Goal: Leave review/rating: Leave review/rating

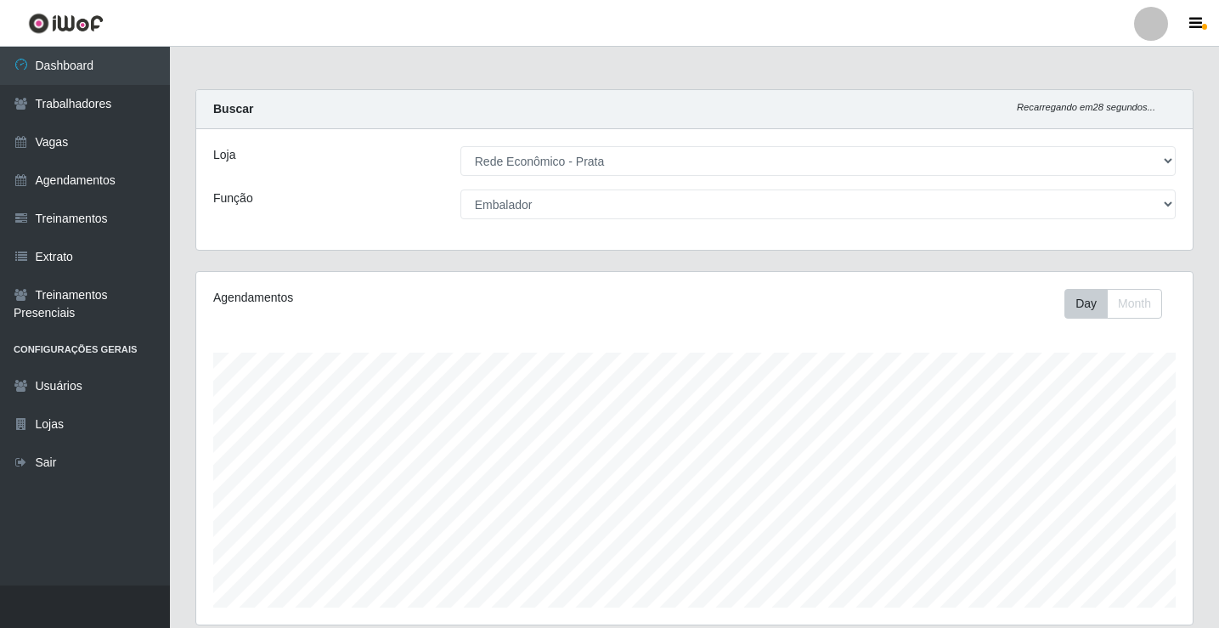
select select "192"
select select "1"
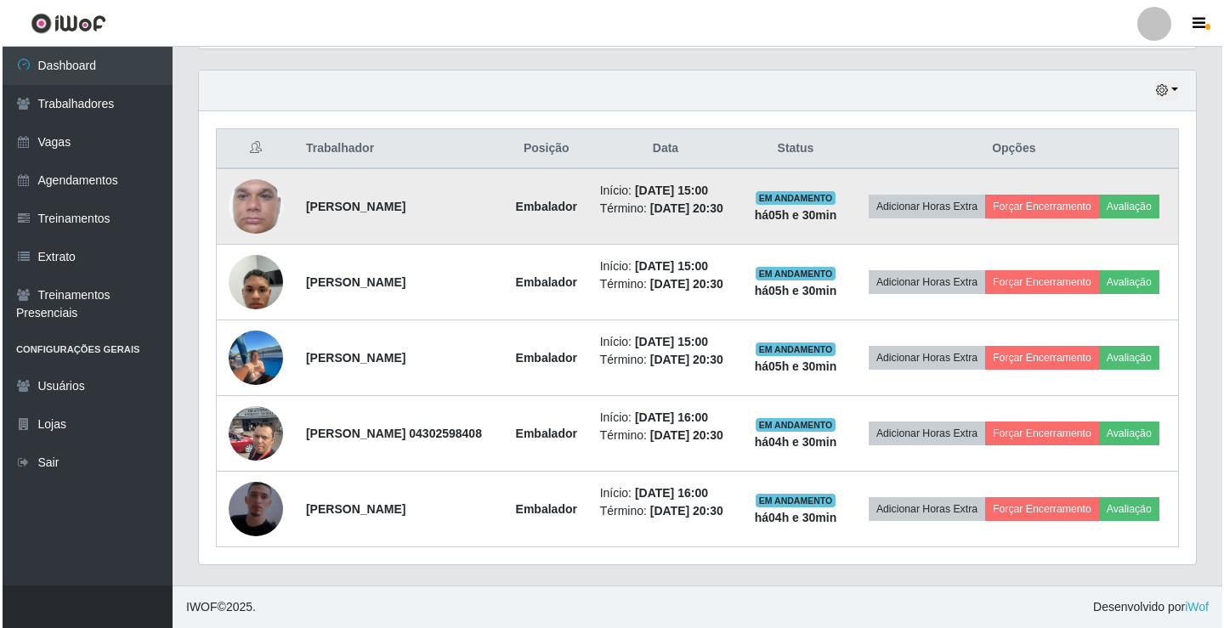
scroll to position [640, 0]
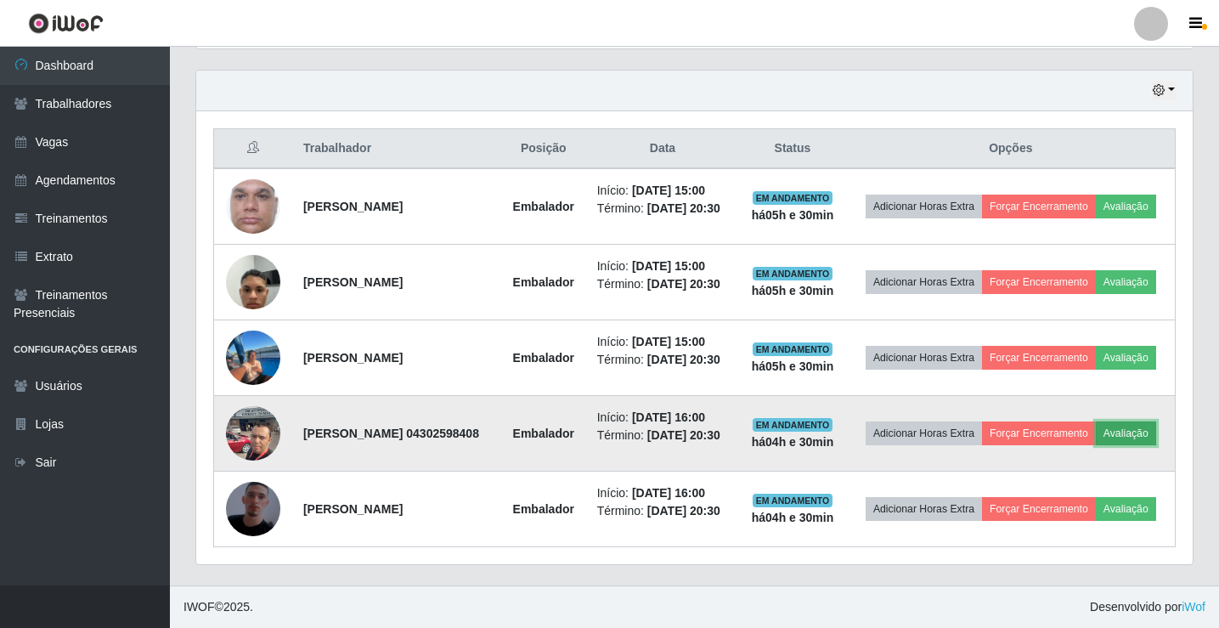
click at [1096, 421] on button "Avaliação" at bounding box center [1126, 433] width 60 height 24
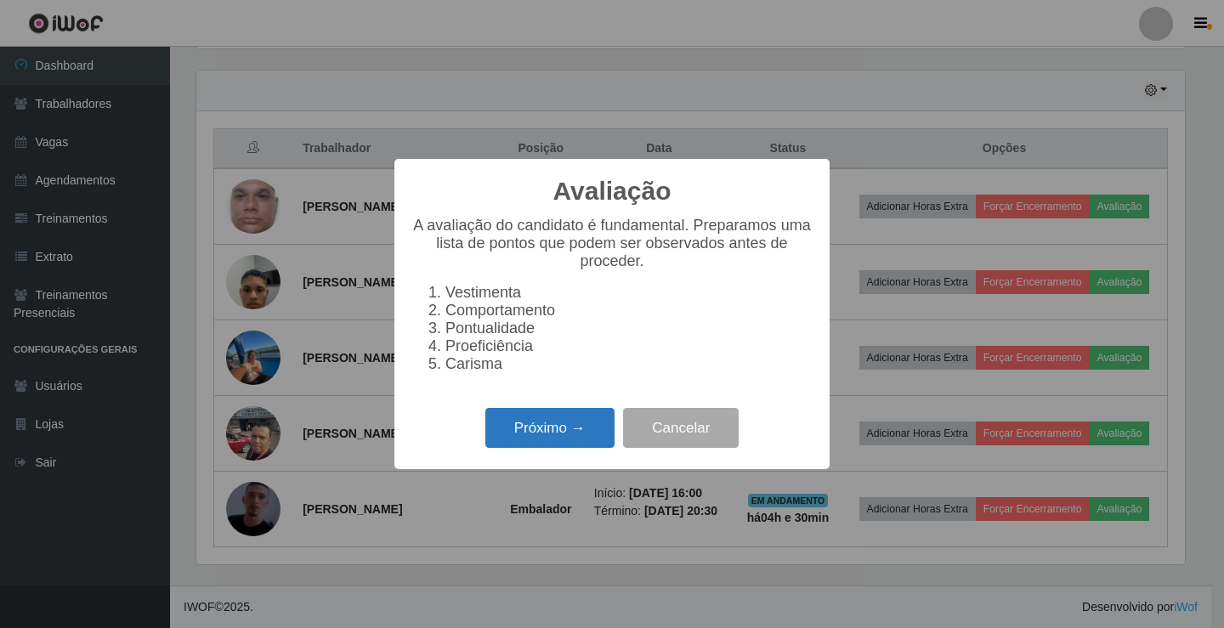
click at [564, 445] on button "Próximo →" at bounding box center [549, 428] width 129 height 40
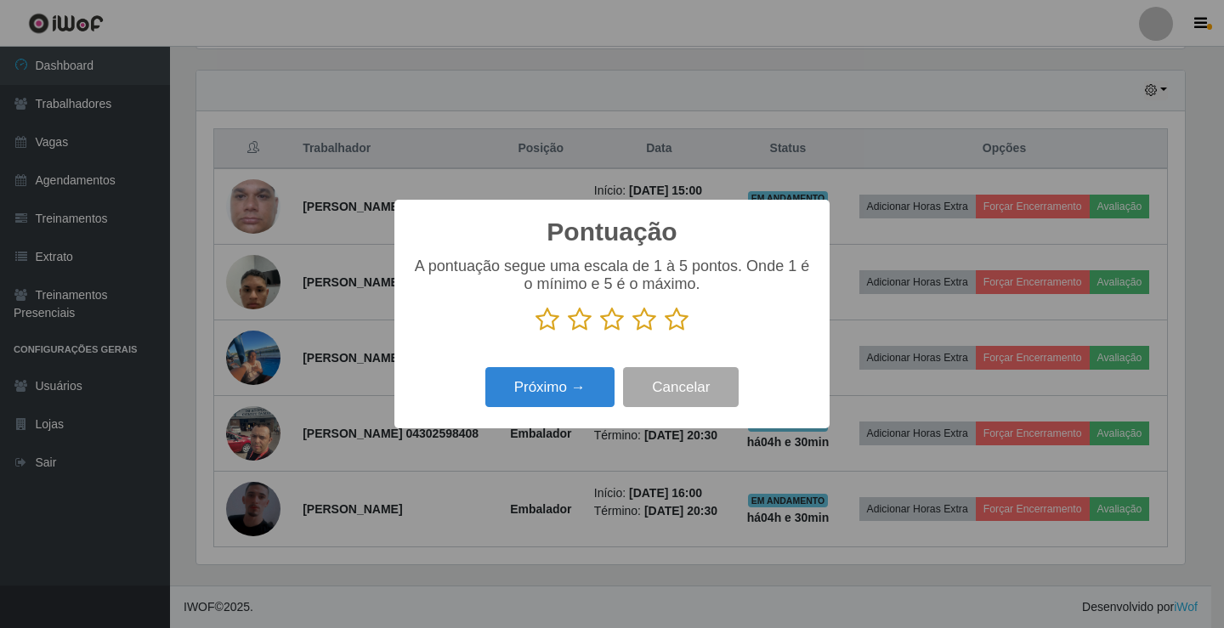
click at [675, 317] on icon at bounding box center [677, 319] width 24 height 25
click at [665, 332] on input "radio" at bounding box center [665, 332] width 0 height 0
click at [583, 379] on button "Próximo →" at bounding box center [549, 387] width 129 height 40
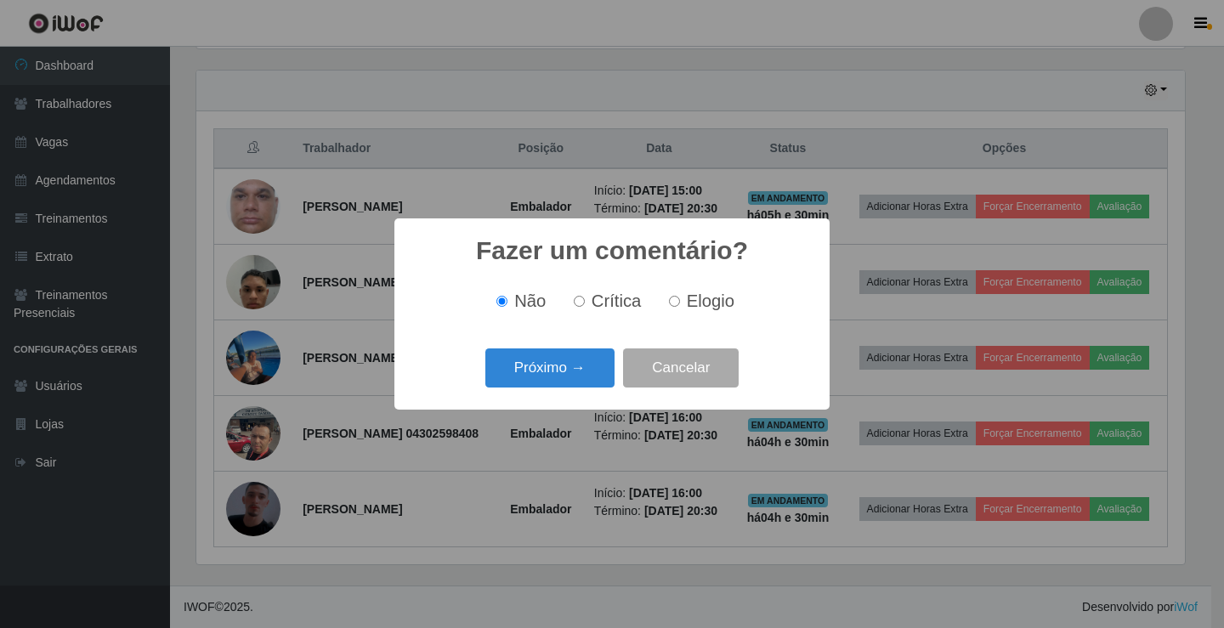
click at [583, 379] on button "Próximo →" at bounding box center [549, 368] width 129 height 40
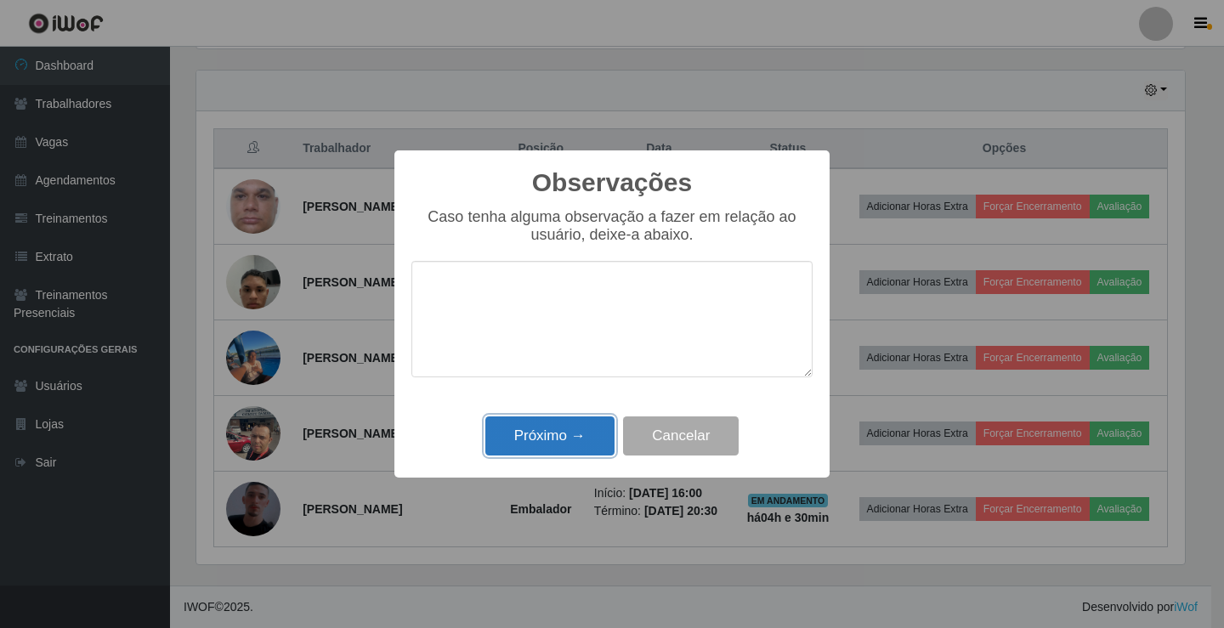
click at [577, 430] on button "Próximo →" at bounding box center [549, 436] width 129 height 40
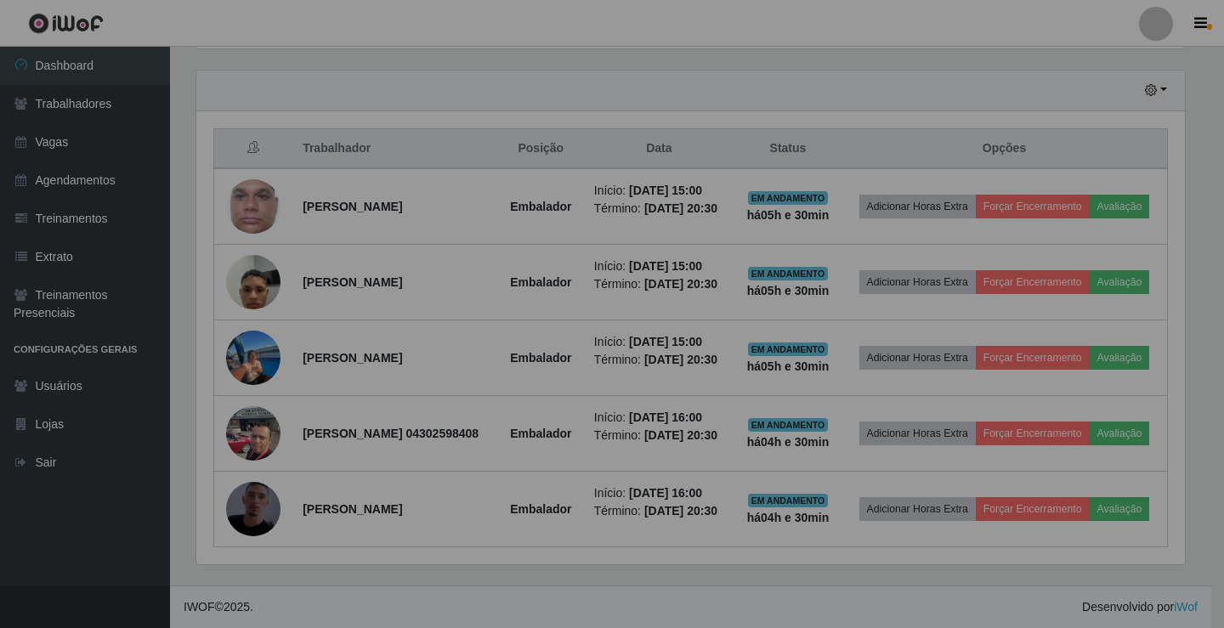
scroll to position [353, 997]
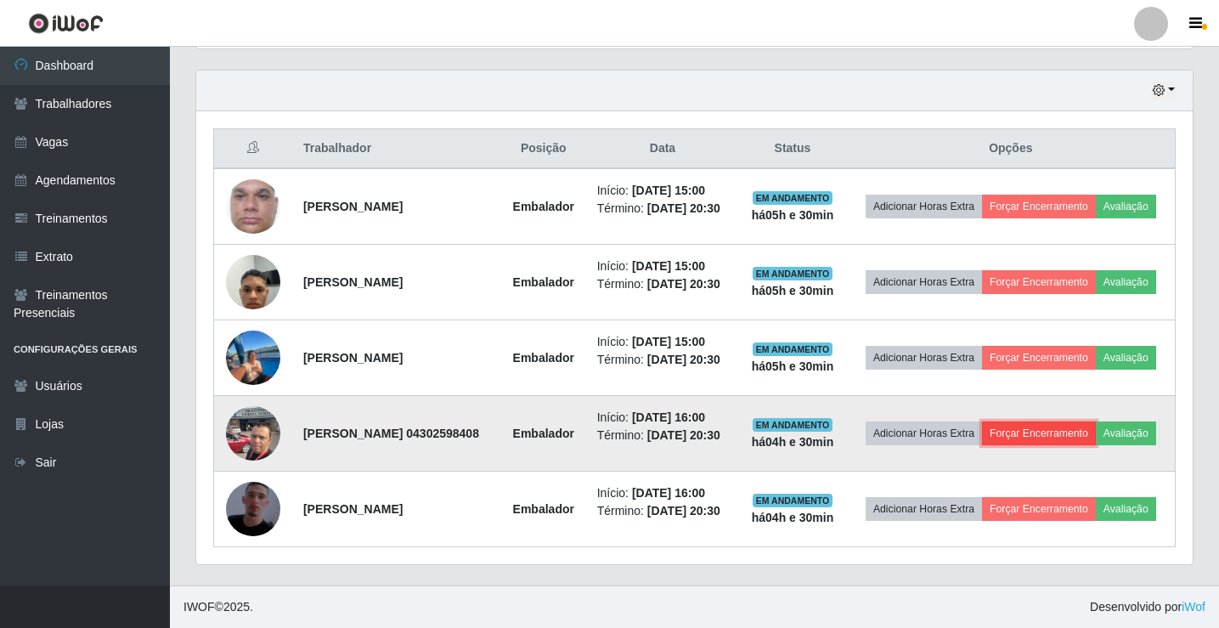
click at [1096, 421] on button "Forçar Encerramento" at bounding box center [1039, 433] width 114 height 24
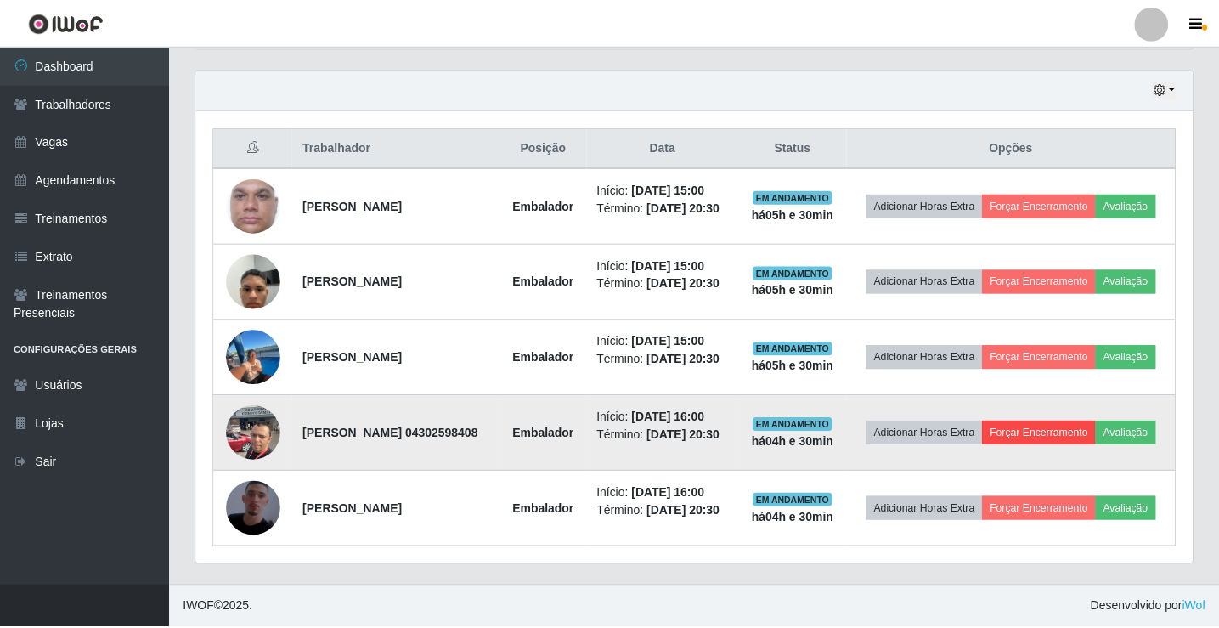
scroll to position [353, 988]
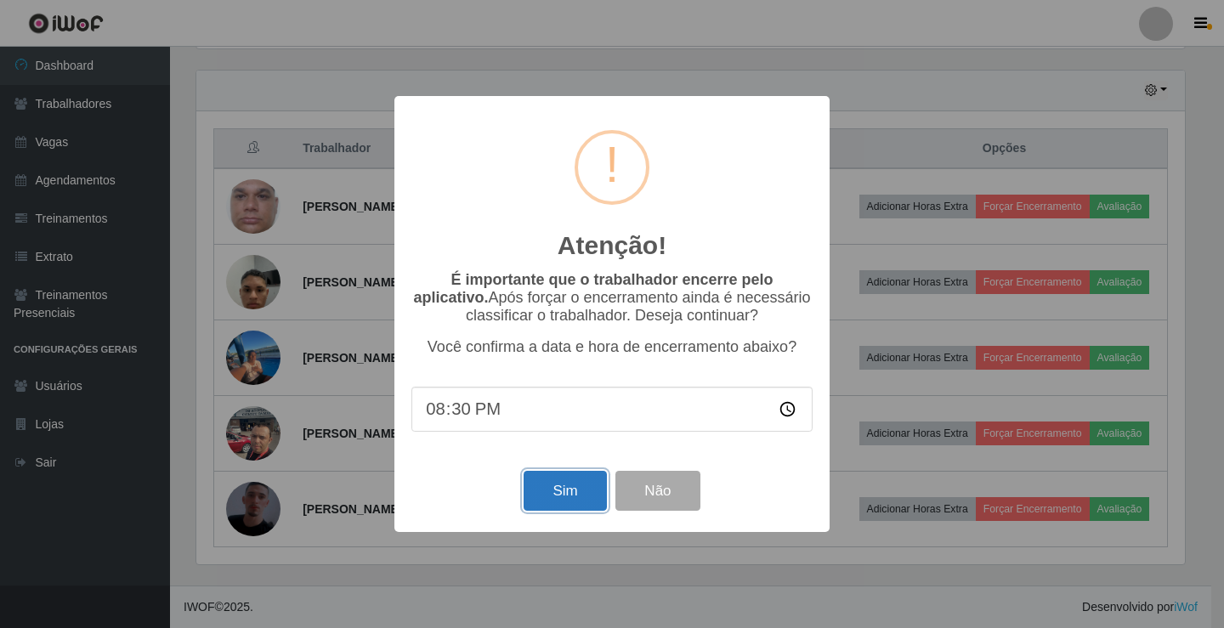
click at [581, 494] on button "Sim" at bounding box center [564, 491] width 82 height 40
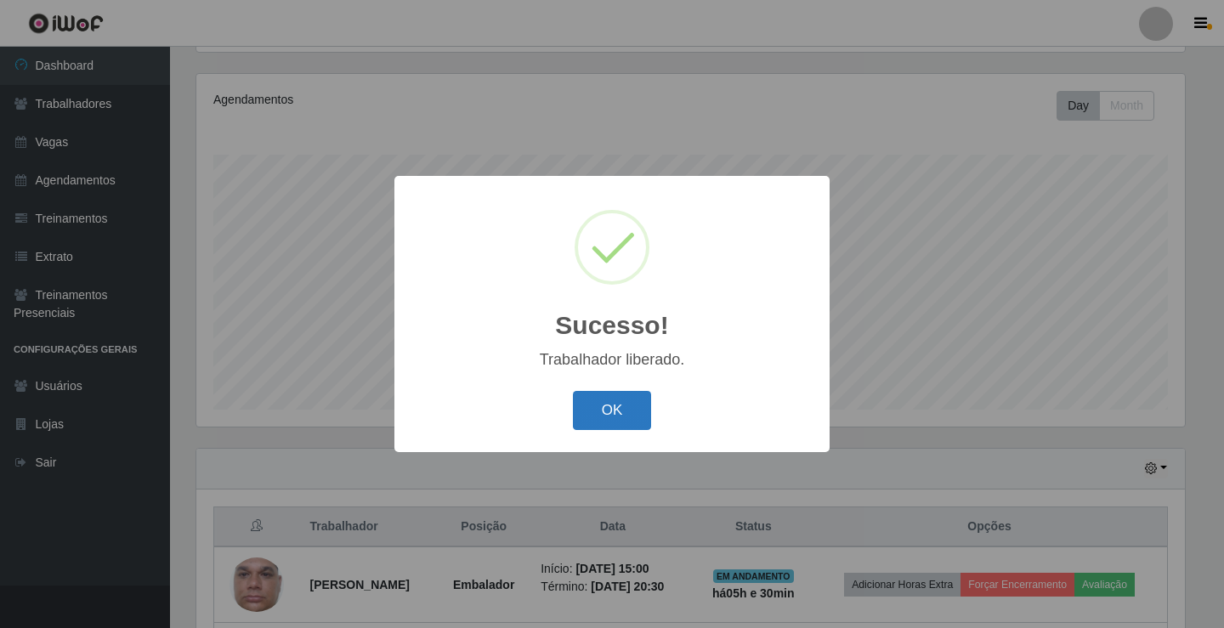
click at [604, 417] on button "OK" at bounding box center [612, 411] width 79 height 40
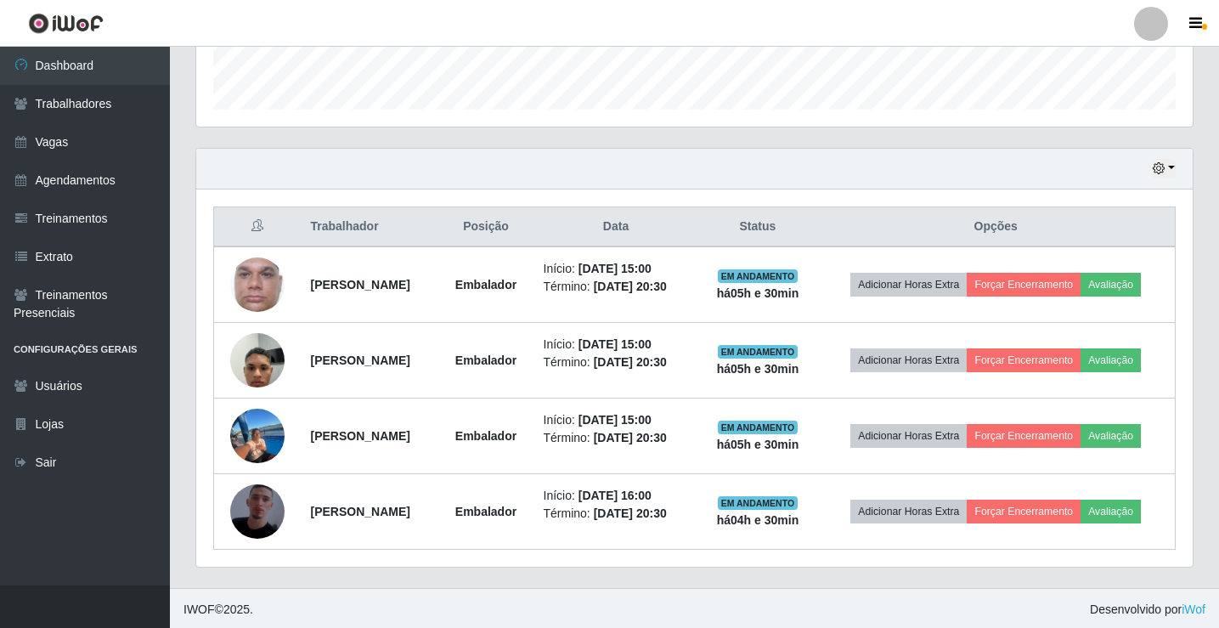
scroll to position [501, 0]
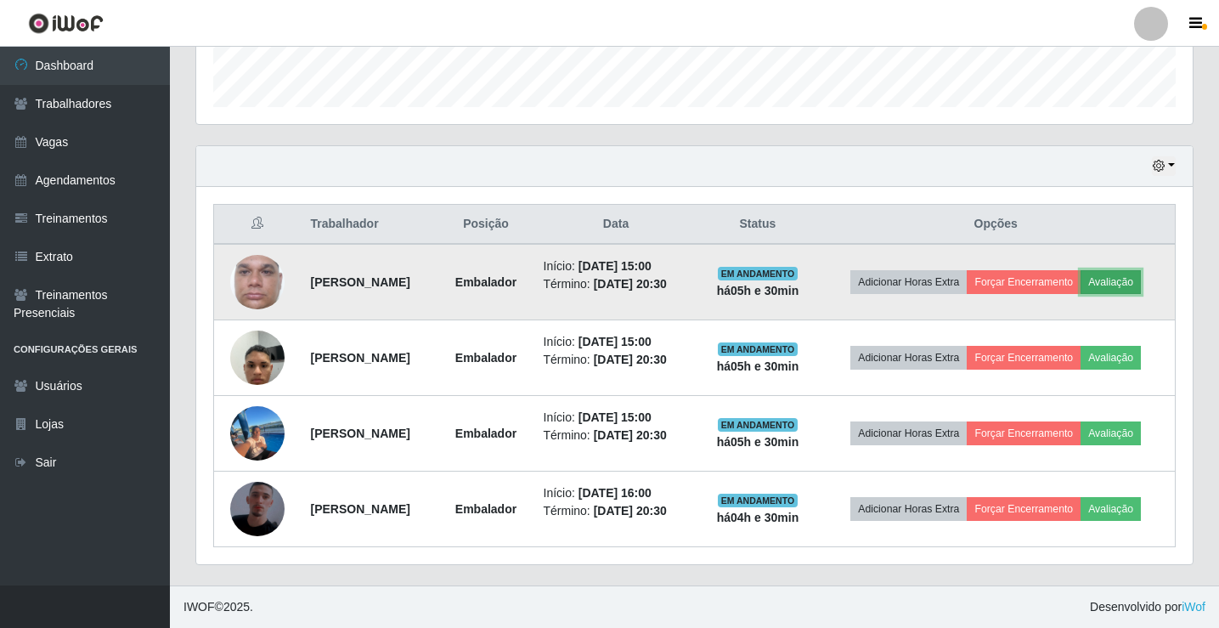
click at [1139, 288] on button "Avaliação" at bounding box center [1111, 282] width 60 height 24
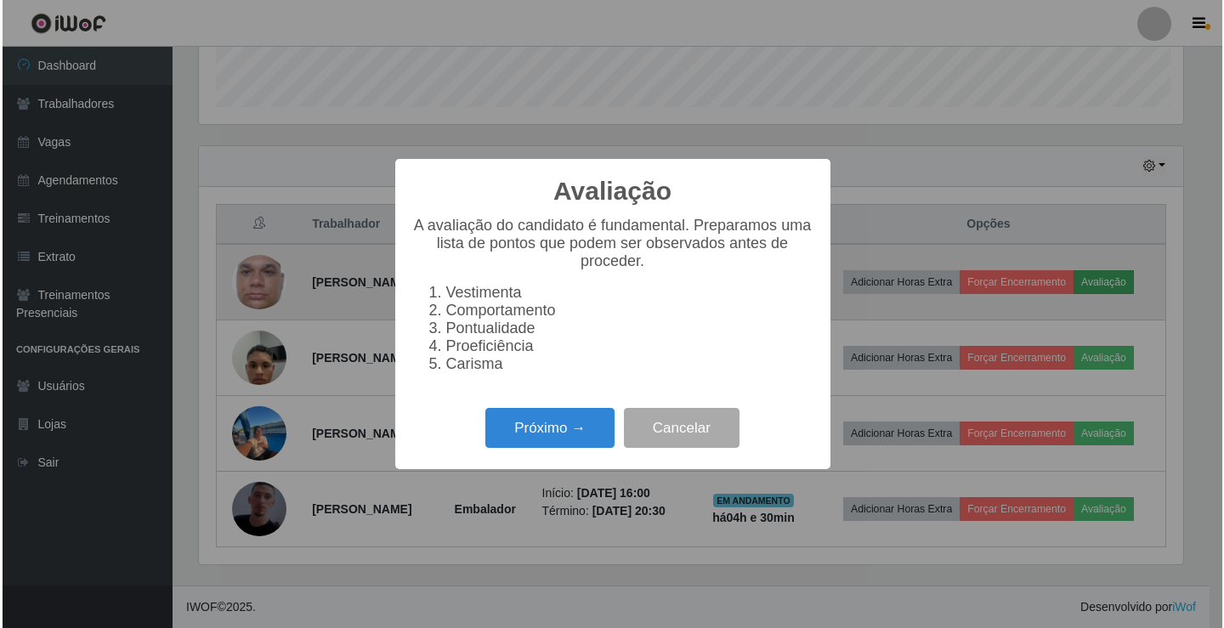
scroll to position [353, 988]
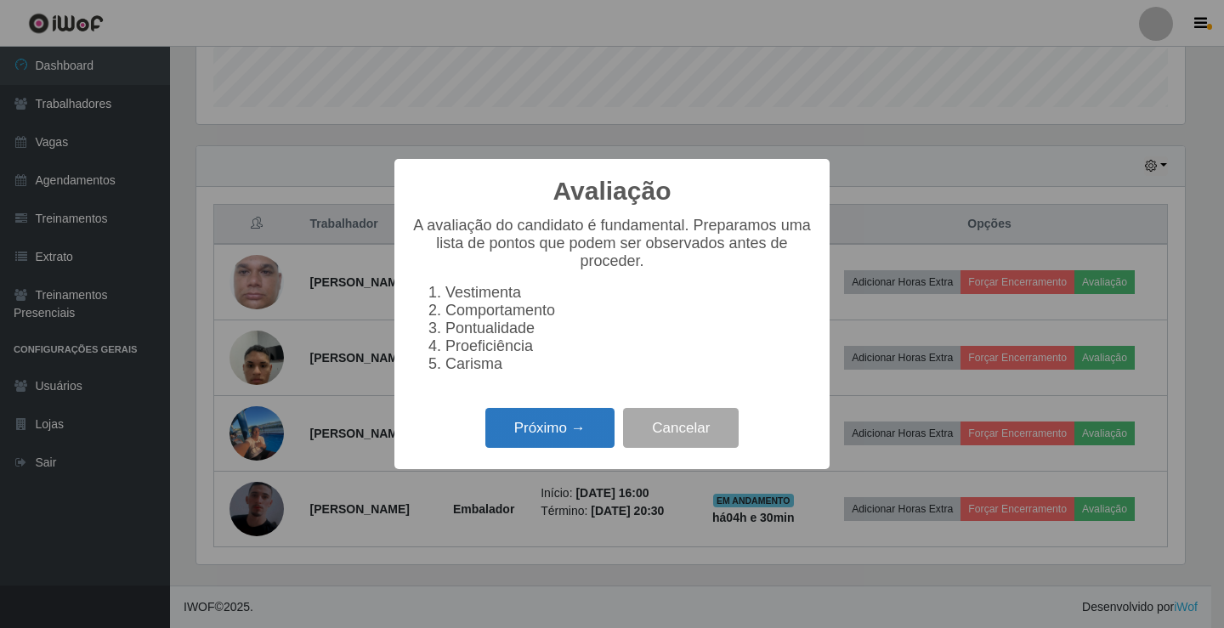
click at [574, 427] on button "Próximo →" at bounding box center [549, 428] width 129 height 40
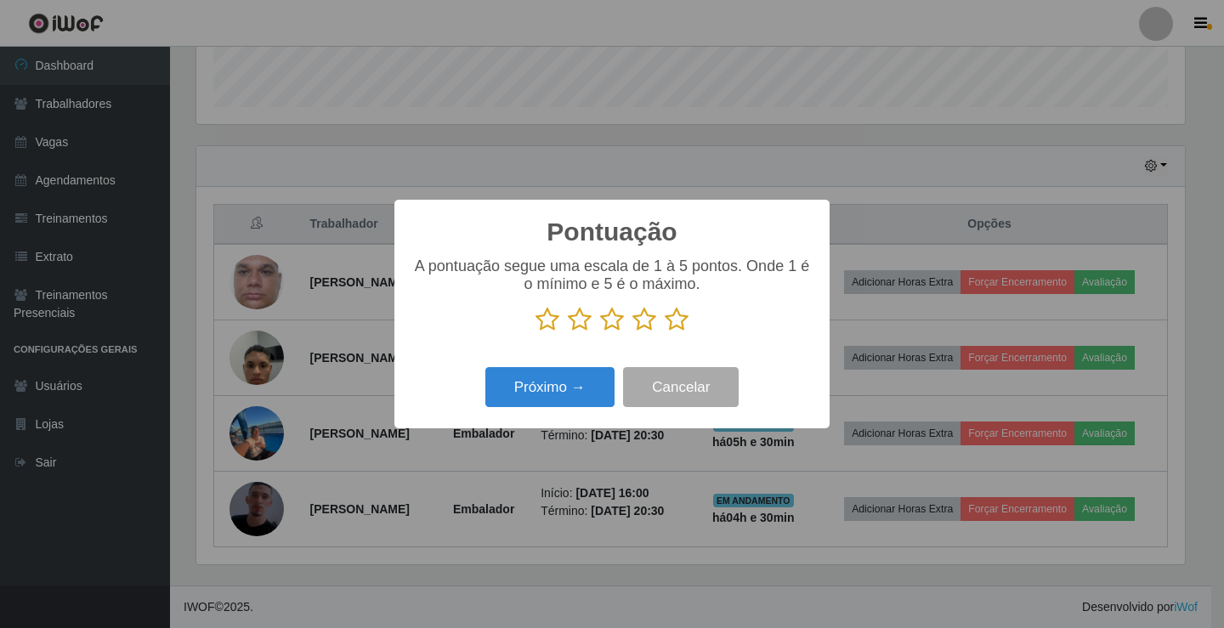
click at [686, 326] on icon at bounding box center [677, 319] width 24 height 25
click at [665, 332] on input "radio" at bounding box center [665, 332] width 0 height 0
click at [580, 382] on button "Próximo →" at bounding box center [549, 387] width 129 height 40
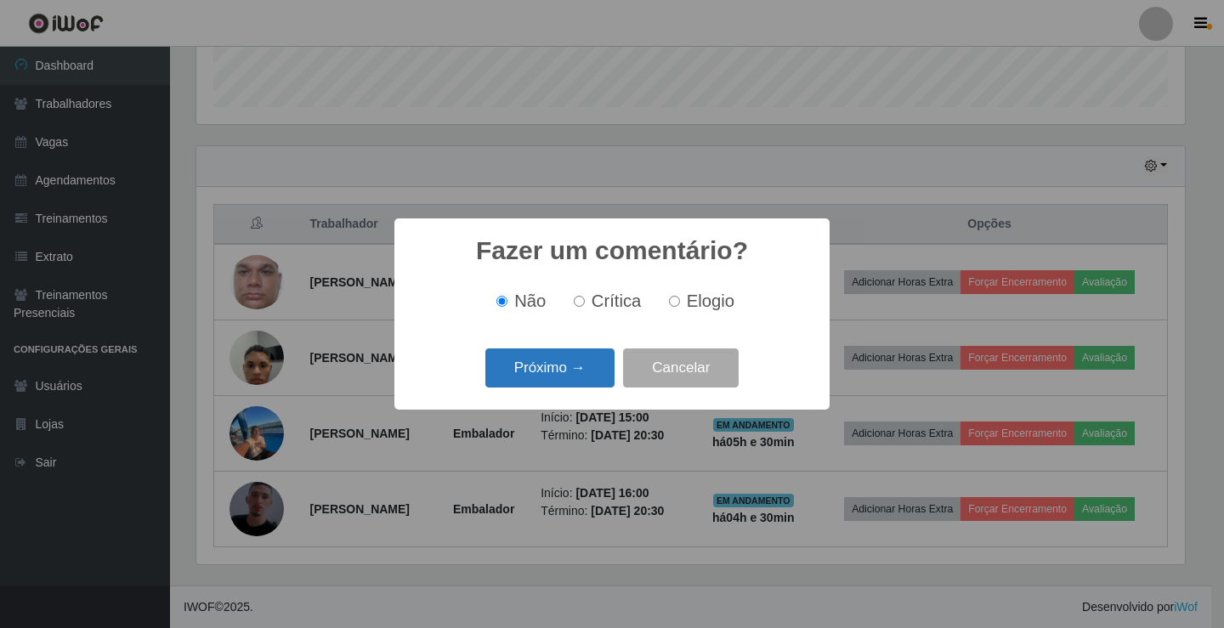
click at [608, 366] on button "Próximo →" at bounding box center [549, 368] width 129 height 40
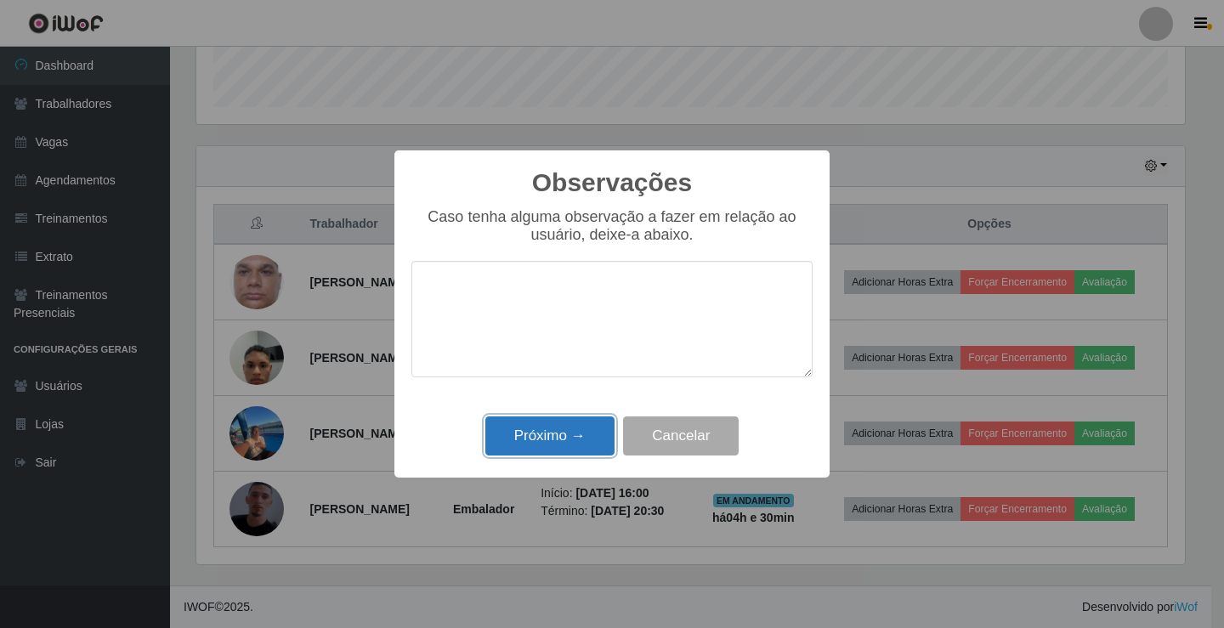
click at [590, 449] on button "Próximo →" at bounding box center [549, 436] width 129 height 40
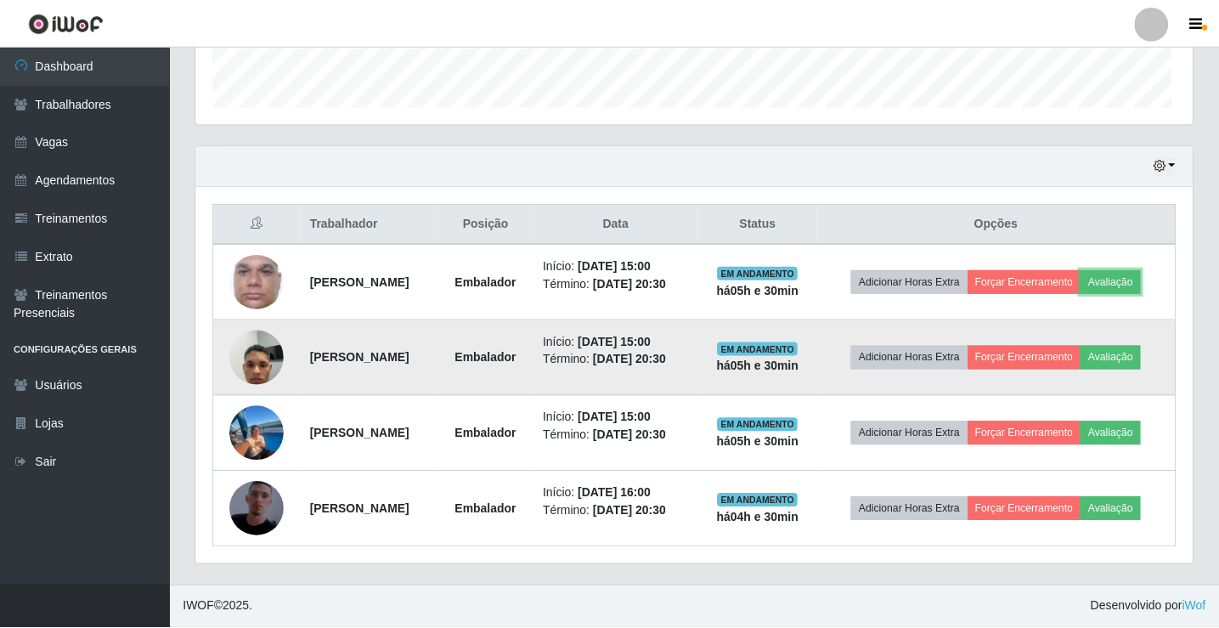
scroll to position [353, 997]
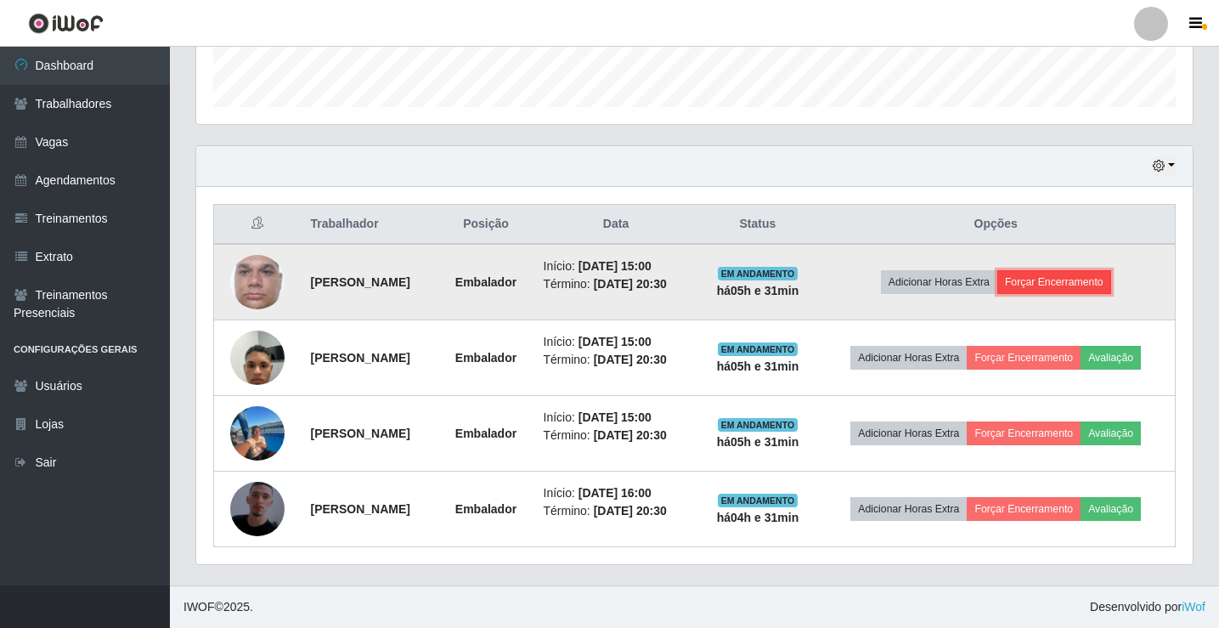
click at [1079, 282] on button "Forçar Encerramento" at bounding box center [1055, 282] width 114 height 24
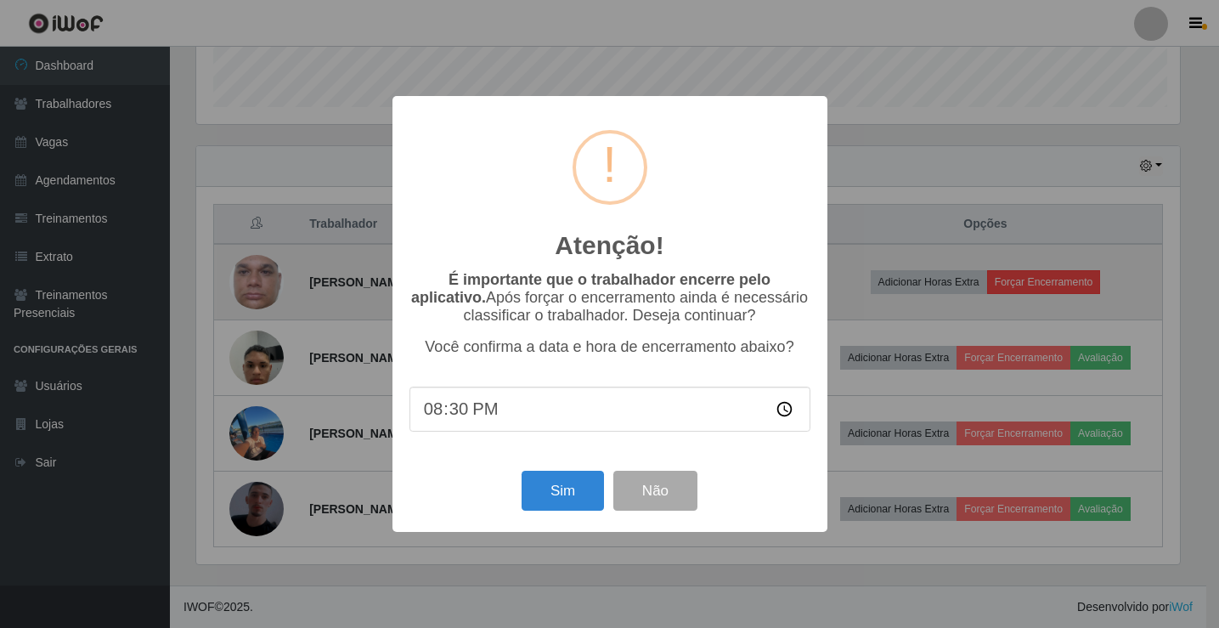
scroll to position [353, 988]
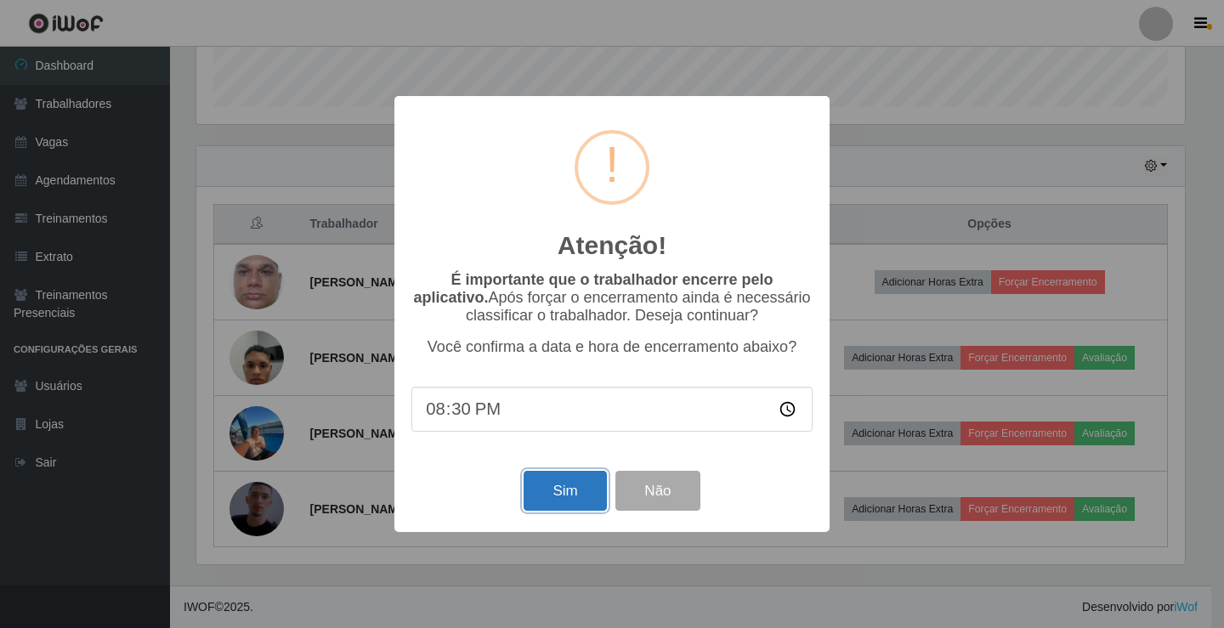
click at [574, 500] on button "Sim" at bounding box center [564, 491] width 82 height 40
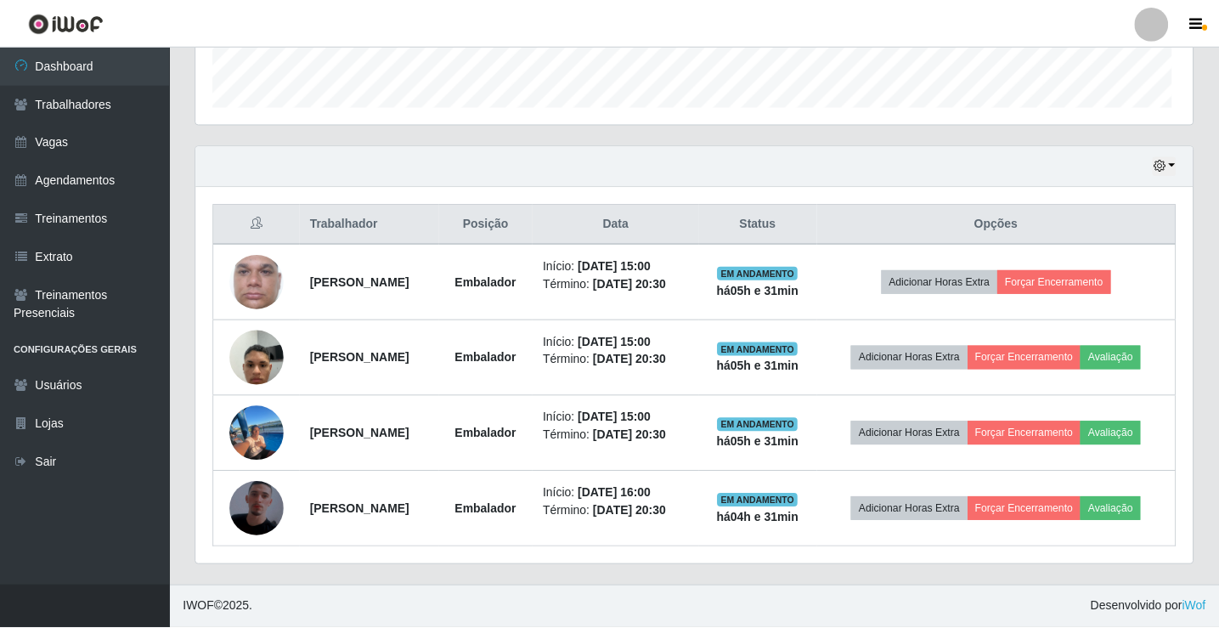
scroll to position [0, 0]
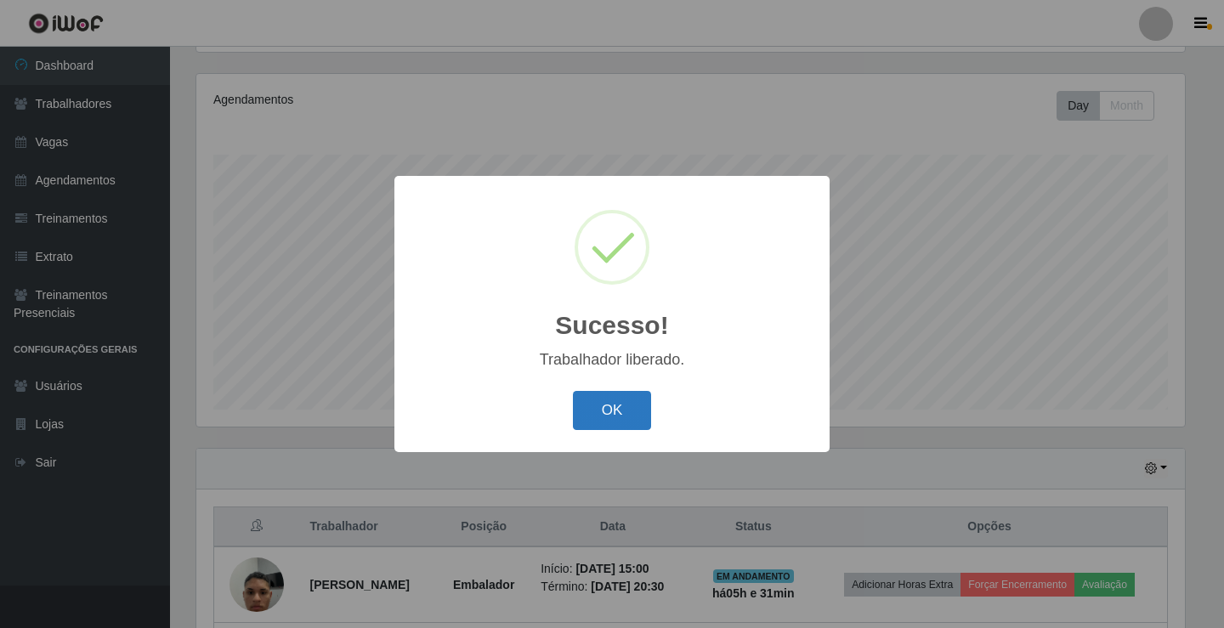
click at [596, 416] on button "OK" at bounding box center [612, 411] width 79 height 40
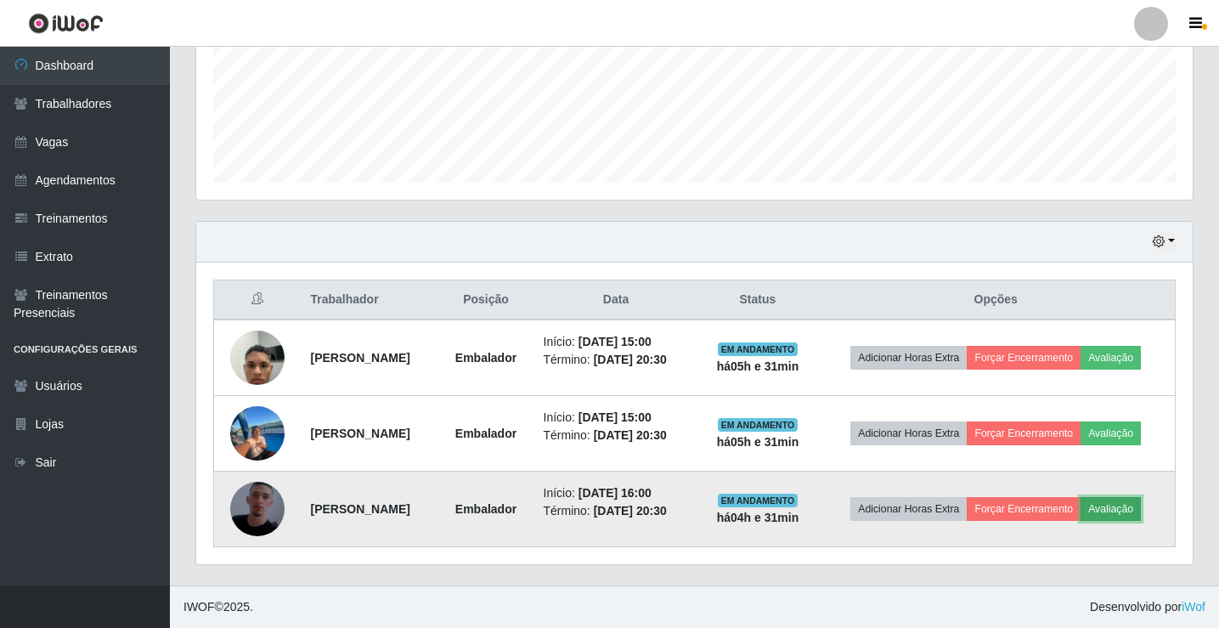
click at [1130, 498] on button "Avaliação" at bounding box center [1111, 509] width 60 height 24
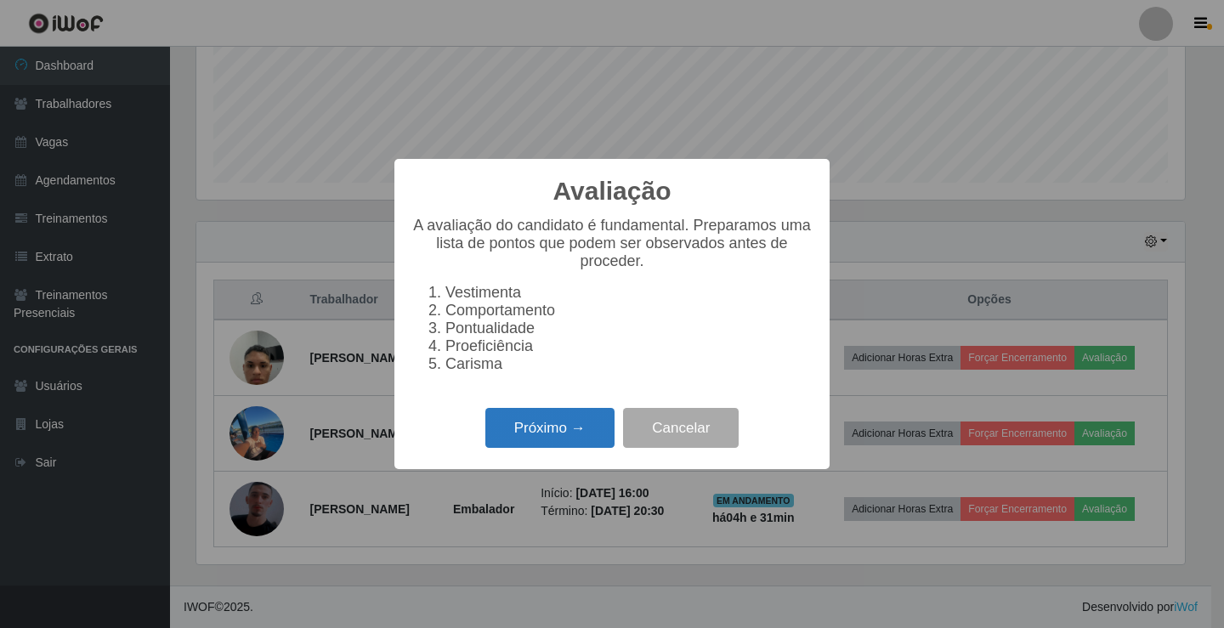
click at [505, 432] on button "Próximo →" at bounding box center [549, 428] width 129 height 40
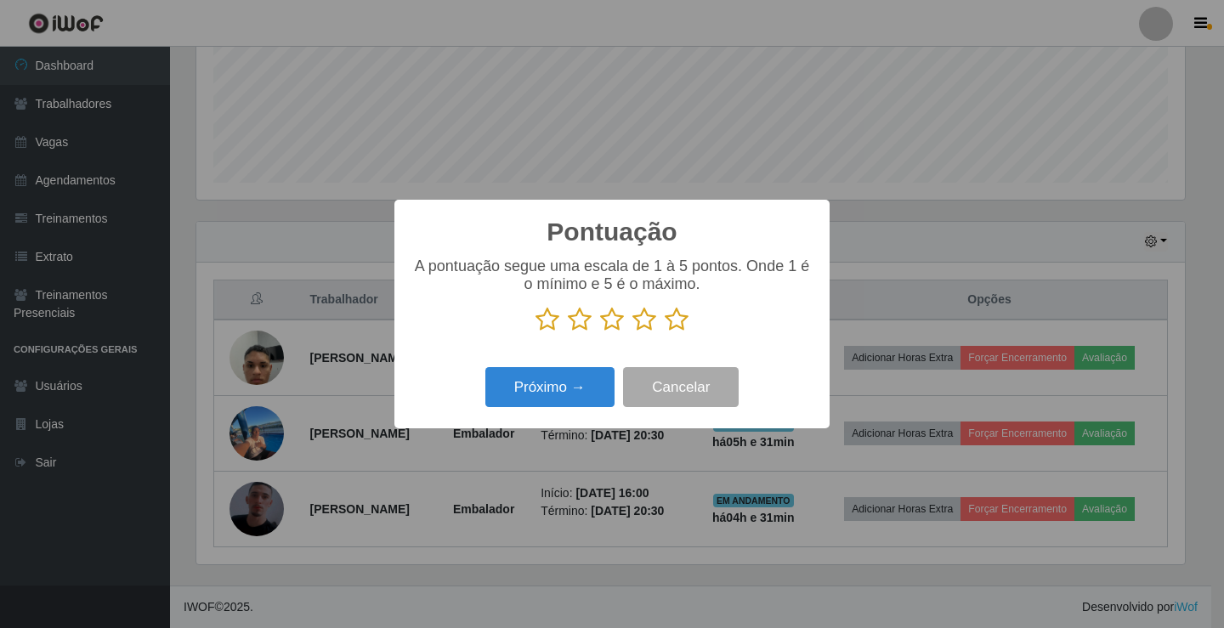
click at [675, 319] on icon at bounding box center [677, 319] width 24 height 25
click at [665, 332] on input "radio" at bounding box center [665, 332] width 0 height 0
click at [599, 383] on button "Próximo →" at bounding box center [549, 387] width 129 height 40
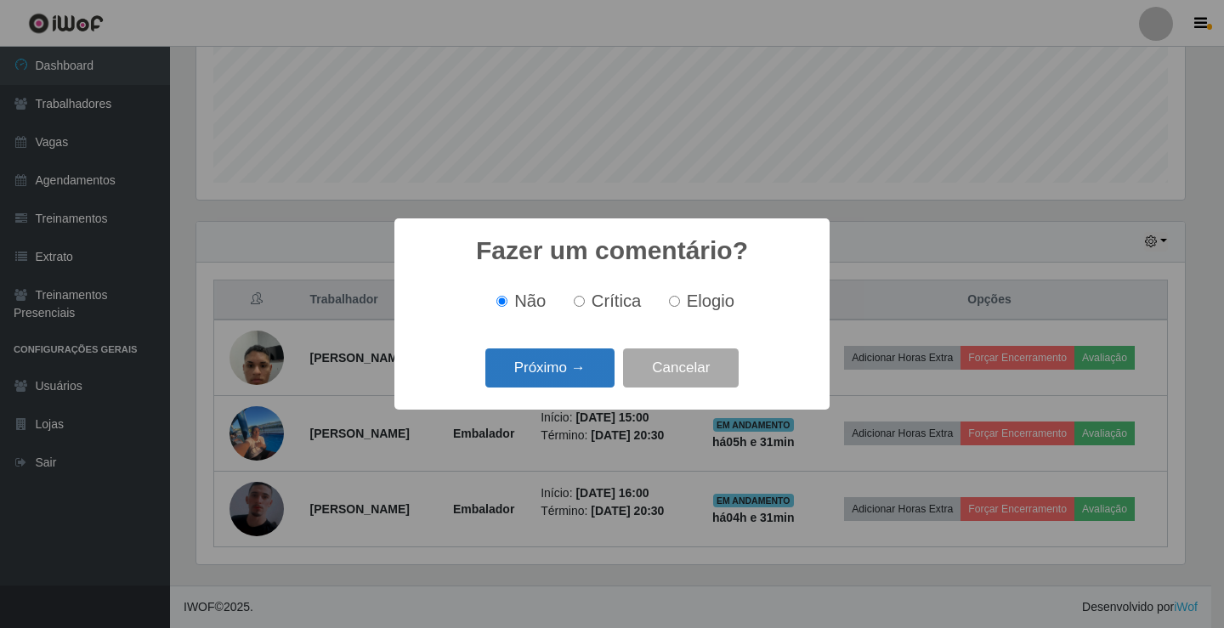
click at [584, 382] on button "Próximo →" at bounding box center [549, 368] width 129 height 40
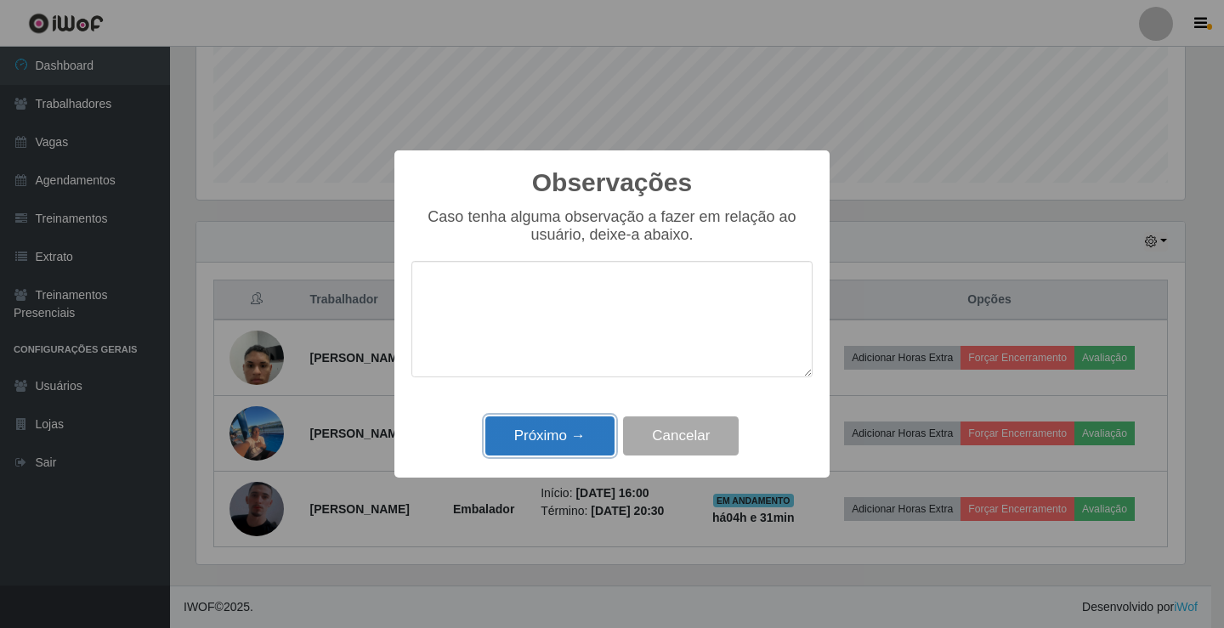
click at [576, 439] on button "Próximo →" at bounding box center [549, 436] width 129 height 40
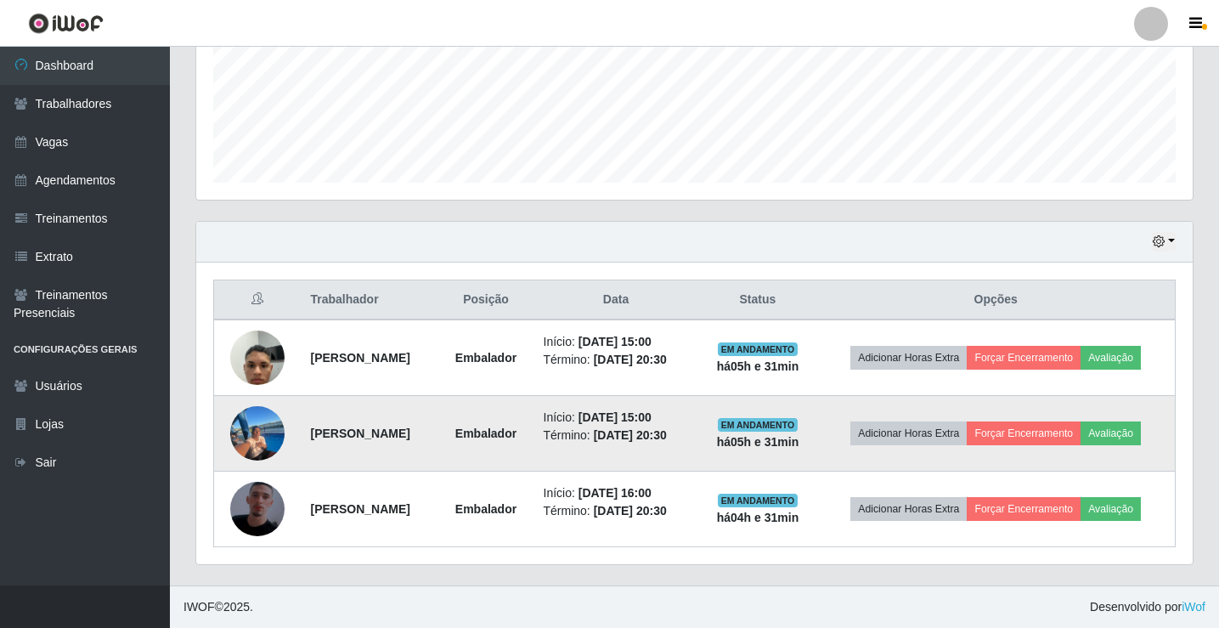
click at [240, 435] on img at bounding box center [257, 433] width 54 height 76
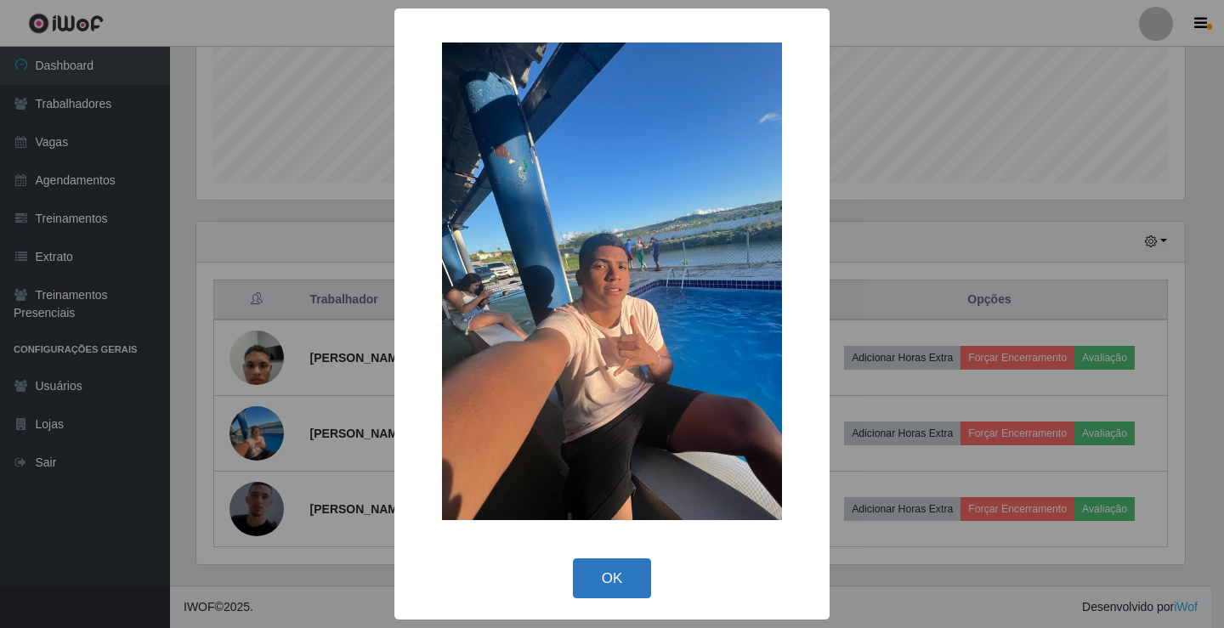
click at [606, 578] on button "OK" at bounding box center [612, 578] width 79 height 40
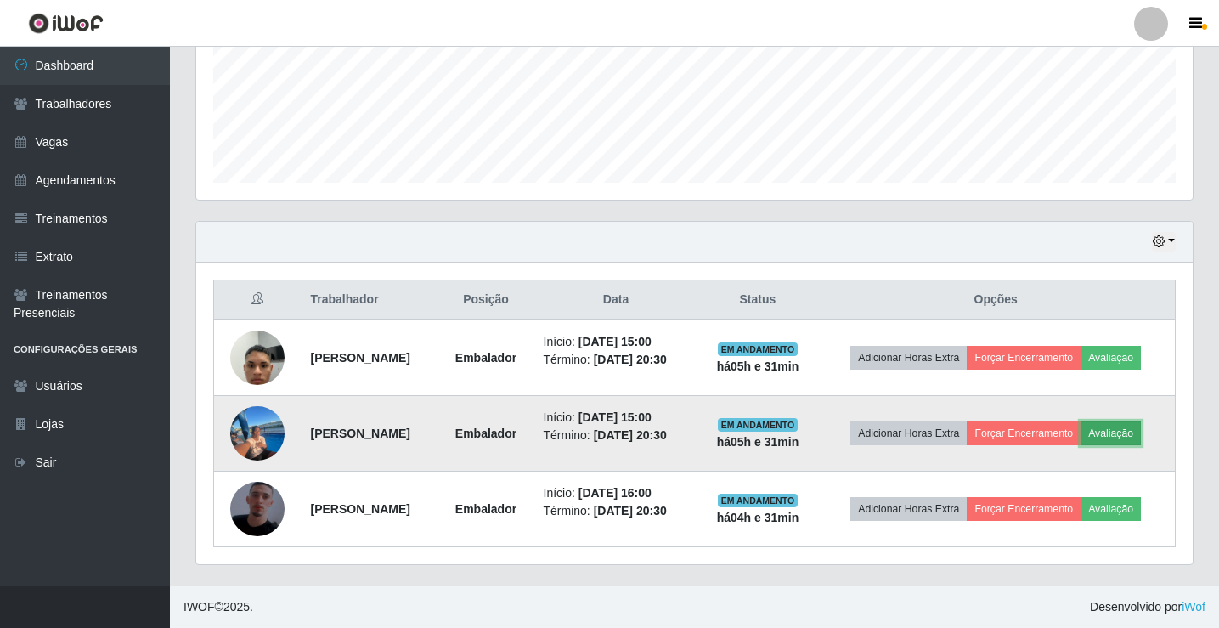
click at [1141, 433] on button "Avaliação" at bounding box center [1111, 433] width 60 height 24
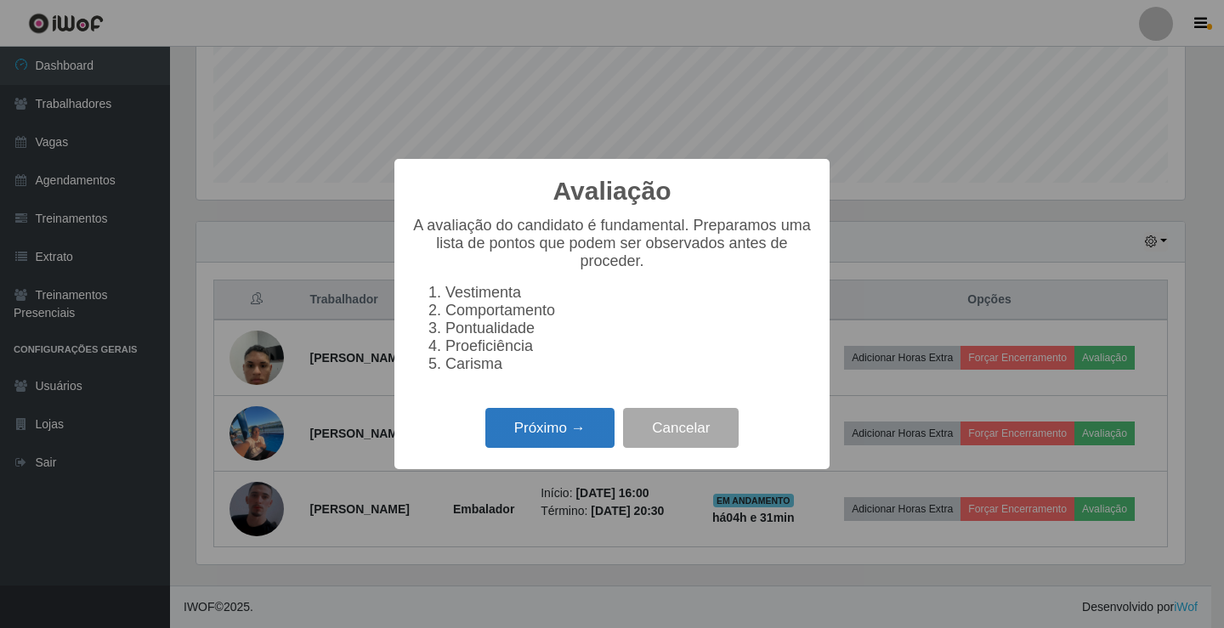
click at [546, 448] on button "Próximo →" at bounding box center [549, 428] width 129 height 40
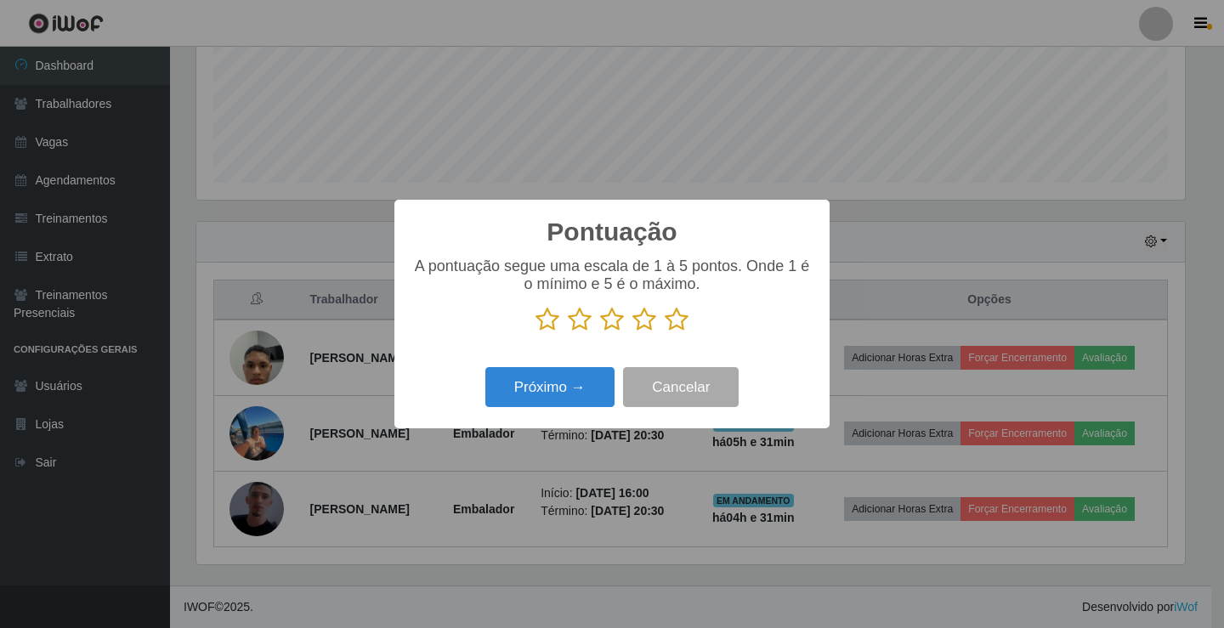
click at [668, 326] on icon at bounding box center [677, 319] width 24 height 25
click at [665, 332] on input "radio" at bounding box center [665, 332] width 0 height 0
click at [590, 389] on button "Próximo →" at bounding box center [549, 387] width 129 height 40
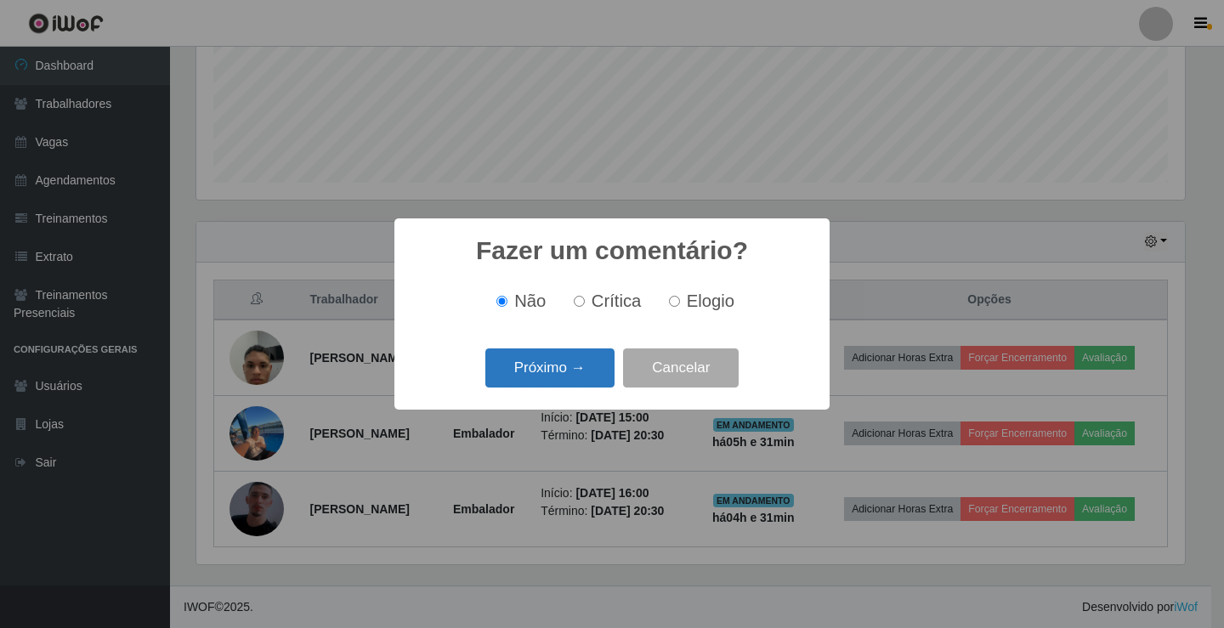
click at [583, 385] on button "Próximo →" at bounding box center [549, 368] width 129 height 40
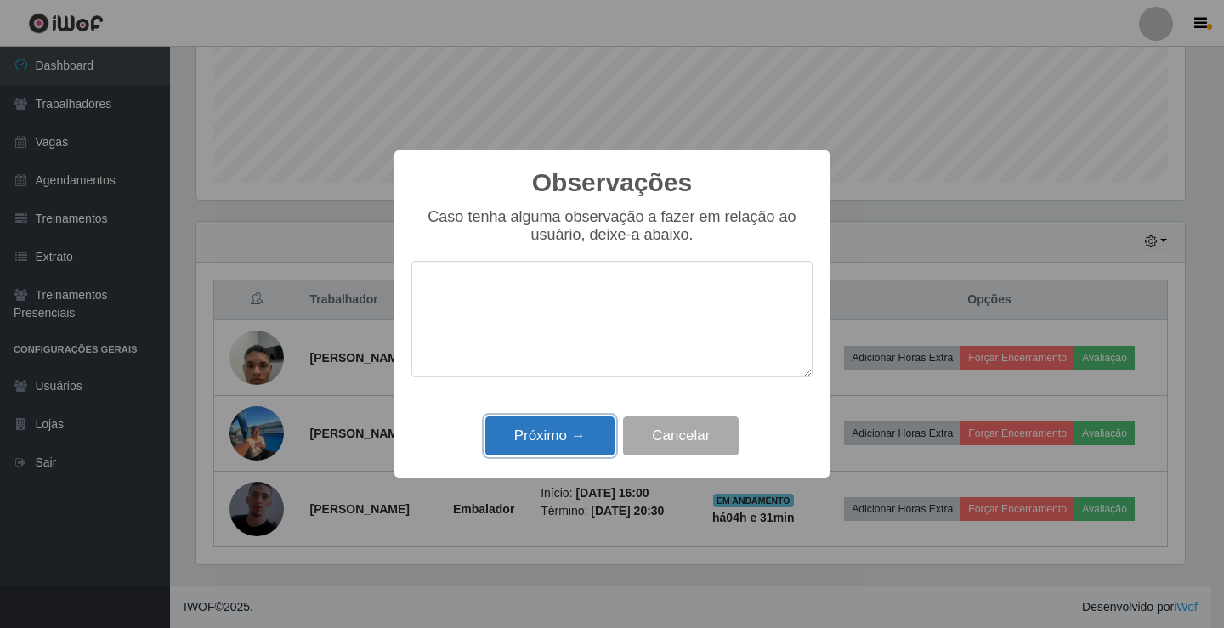
click at [585, 438] on button "Próximo →" at bounding box center [549, 436] width 129 height 40
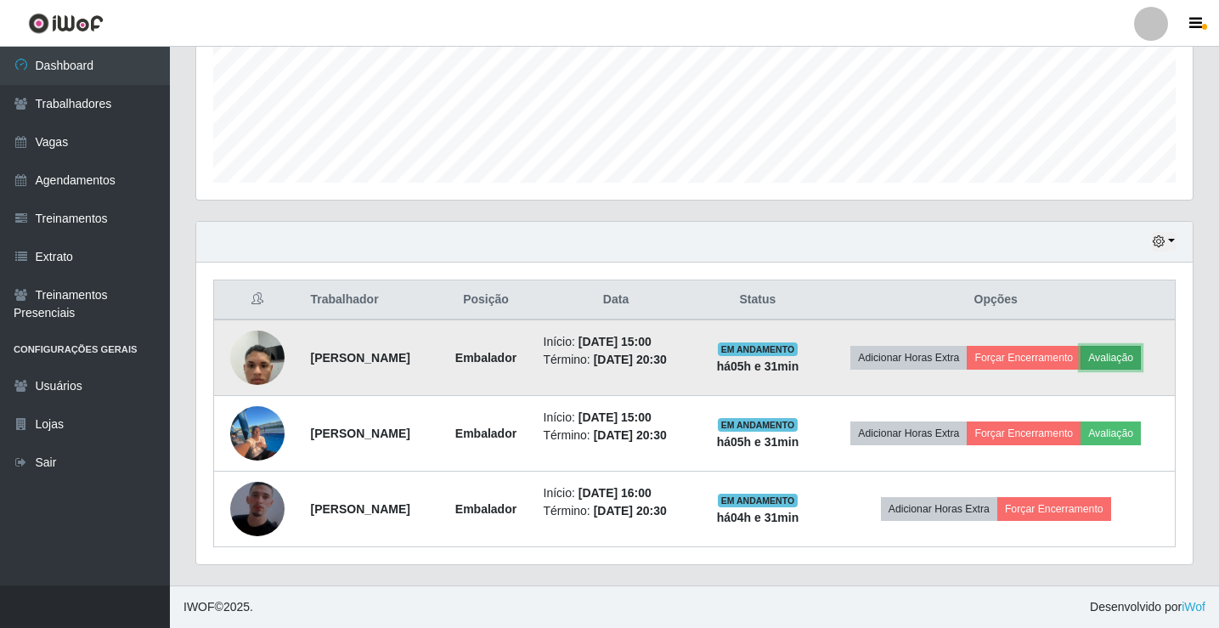
click at [1137, 359] on button "Avaliação" at bounding box center [1111, 358] width 60 height 24
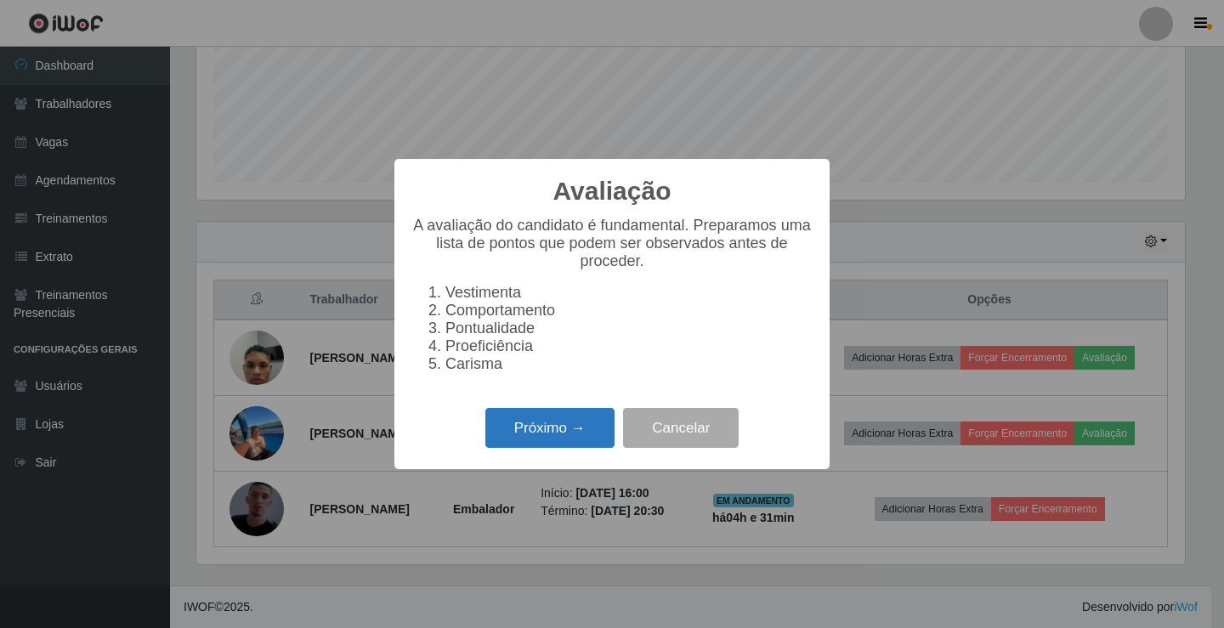
click at [558, 437] on button "Próximo →" at bounding box center [549, 428] width 129 height 40
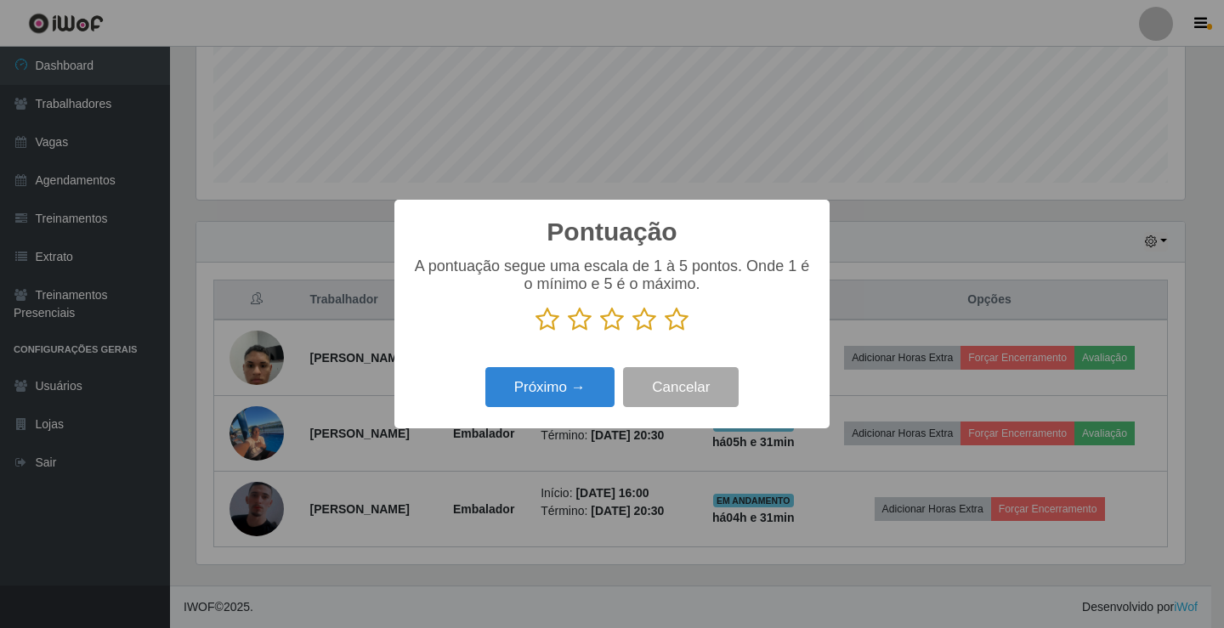
click at [679, 325] on icon at bounding box center [677, 319] width 24 height 25
click at [665, 332] on input "radio" at bounding box center [665, 332] width 0 height 0
click at [604, 382] on button "Próximo →" at bounding box center [549, 387] width 129 height 40
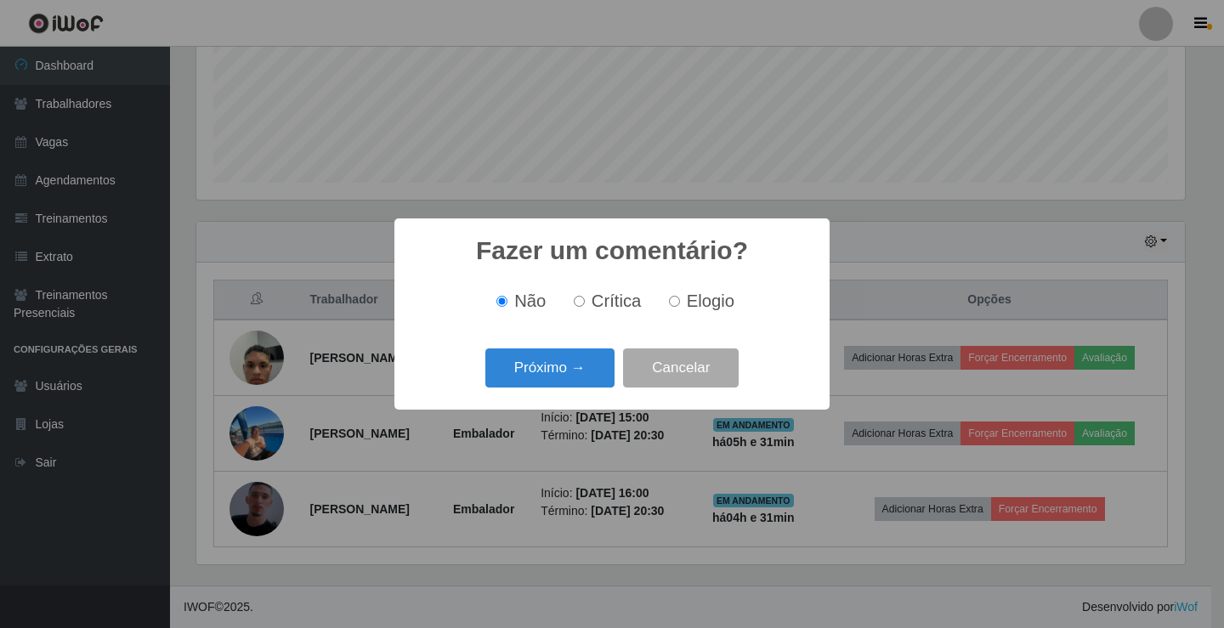
click at [602, 382] on button "Próximo →" at bounding box center [549, 368] width 129 height 40
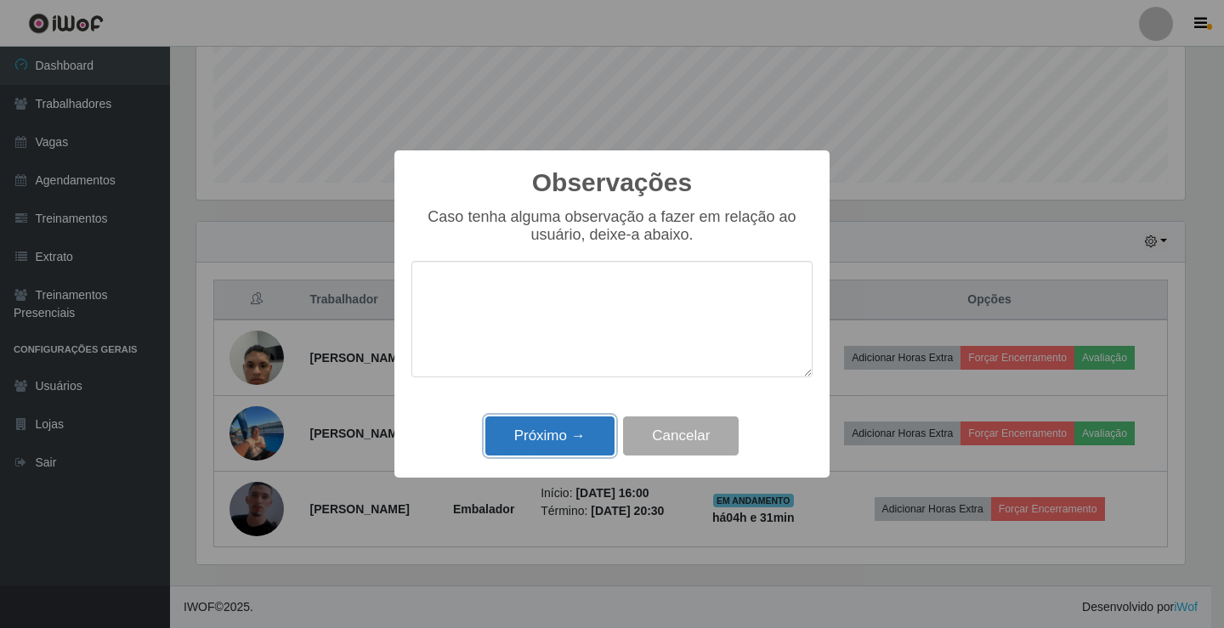
click at [579, 421] on button "Próximo →" at bounding box center [549, 436] width 129 height 40
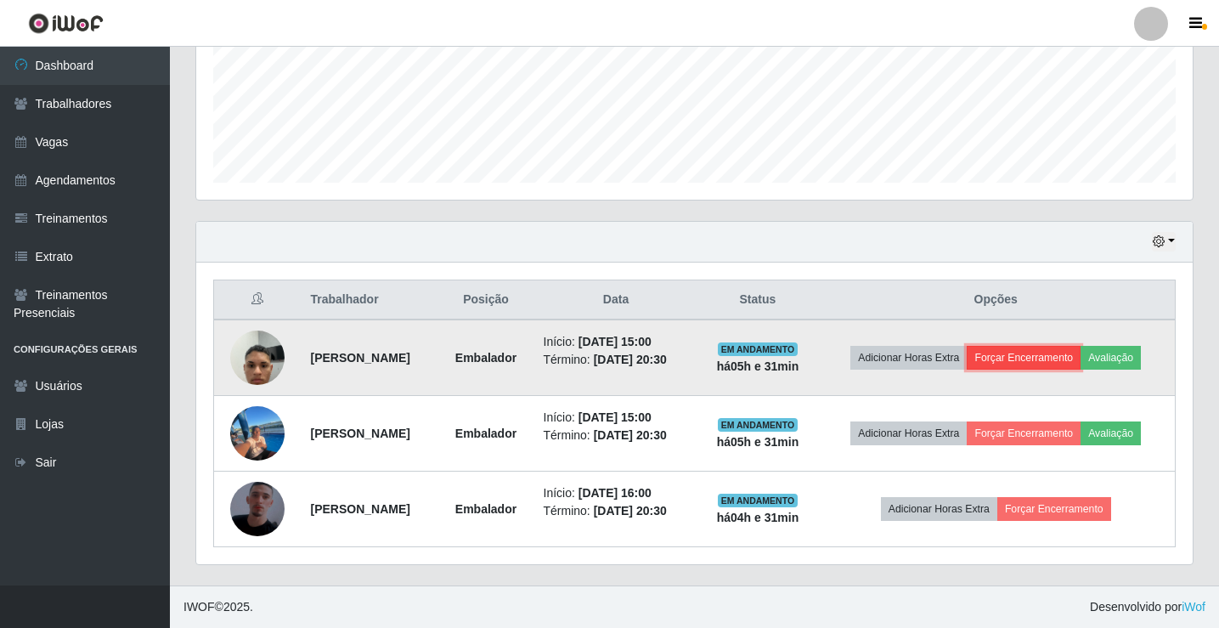
click at [1027, 356] on button "Forçar Encerramento" at bounding box center [1024, 358] width 114 height 24
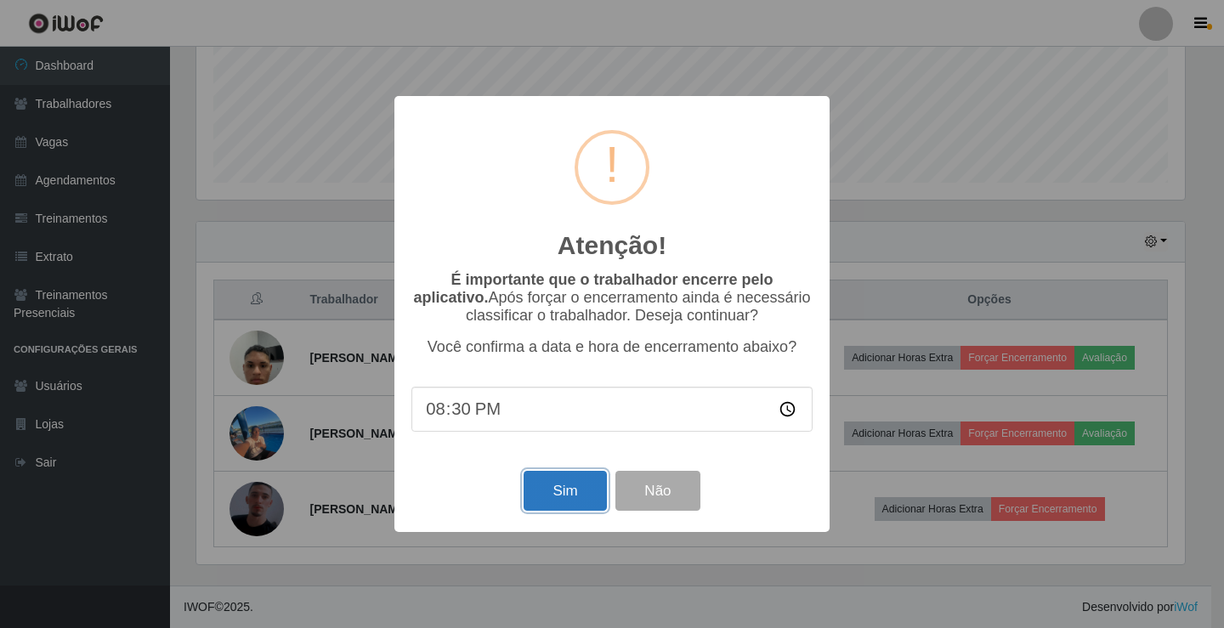
click at [579, 492] on button "Sim" at bounding box center [564, 491] width 82 height 40
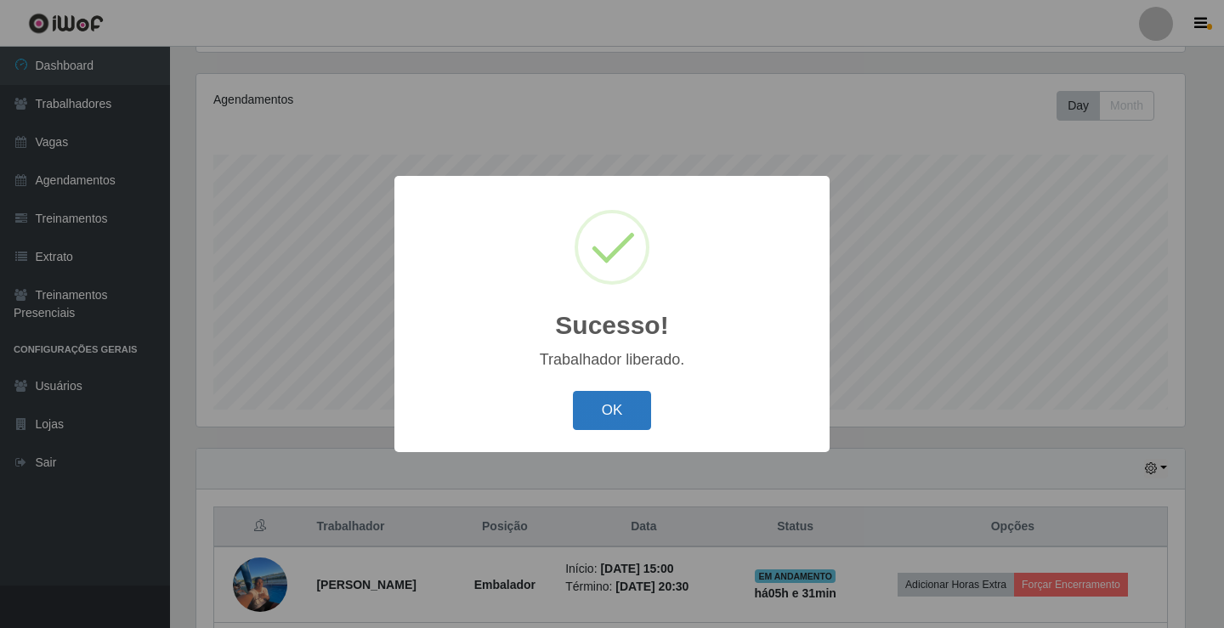
click at [631, 422] on button "OK" at bounding box center [612, 411] width 79 height 40
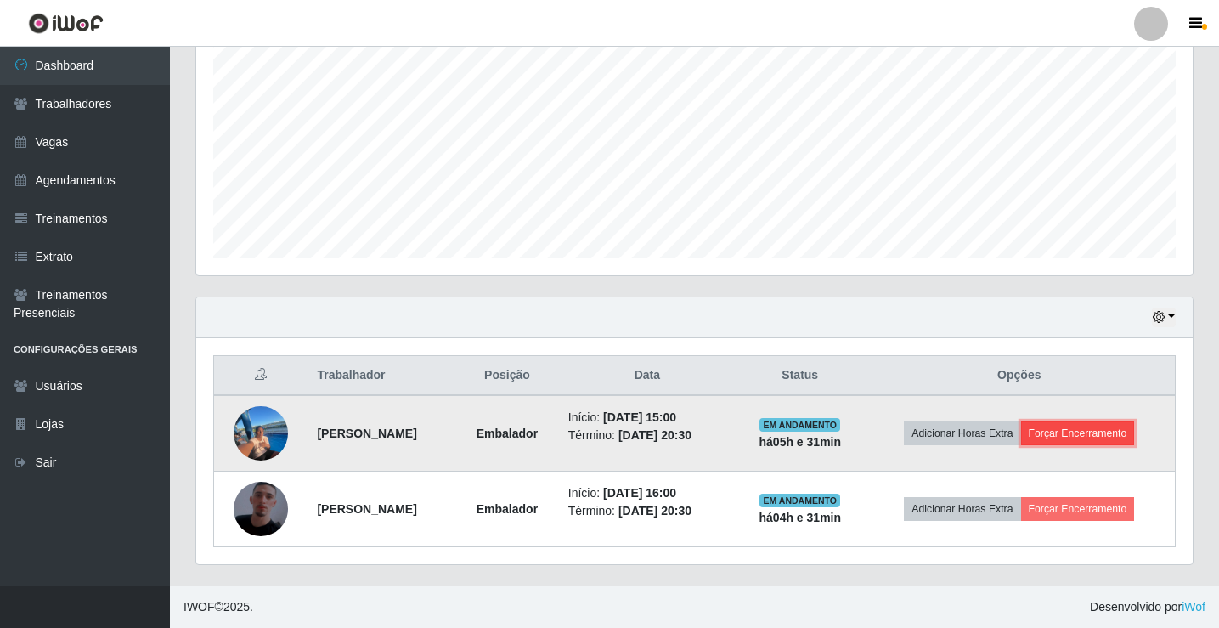
click at [1083, 433] on button "Forçar Encerramento" at bounding box center [1078, 433] width 114 height 24
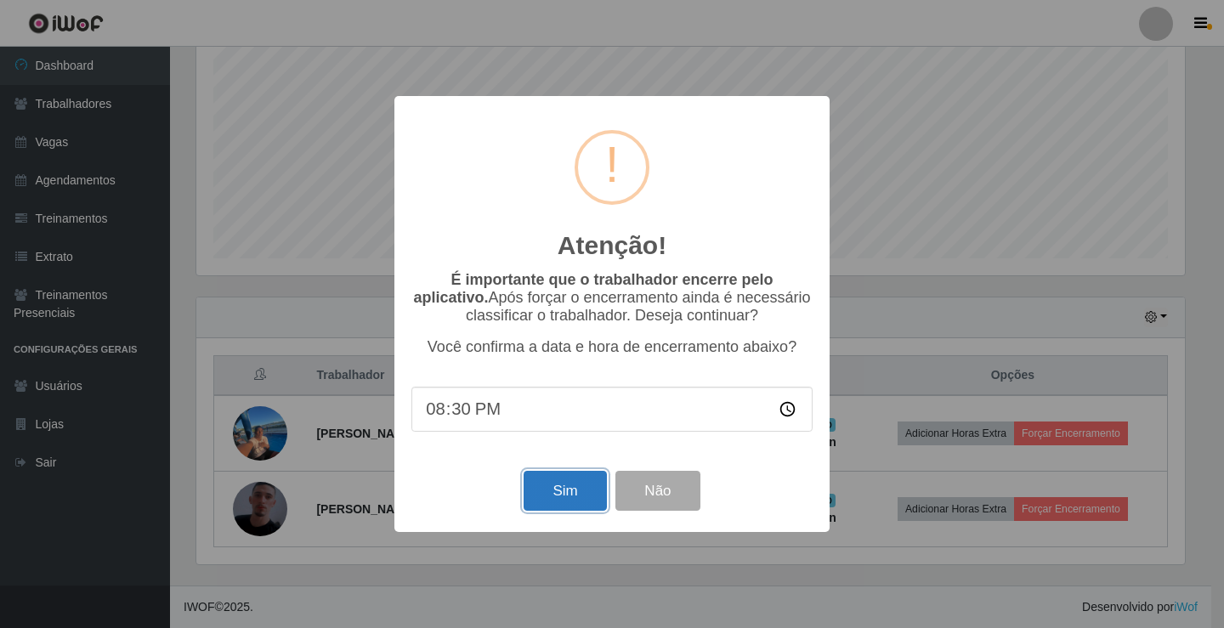
click at [576, 495] on button "Sim" at bounding box center [564, 491] width 82 height 40
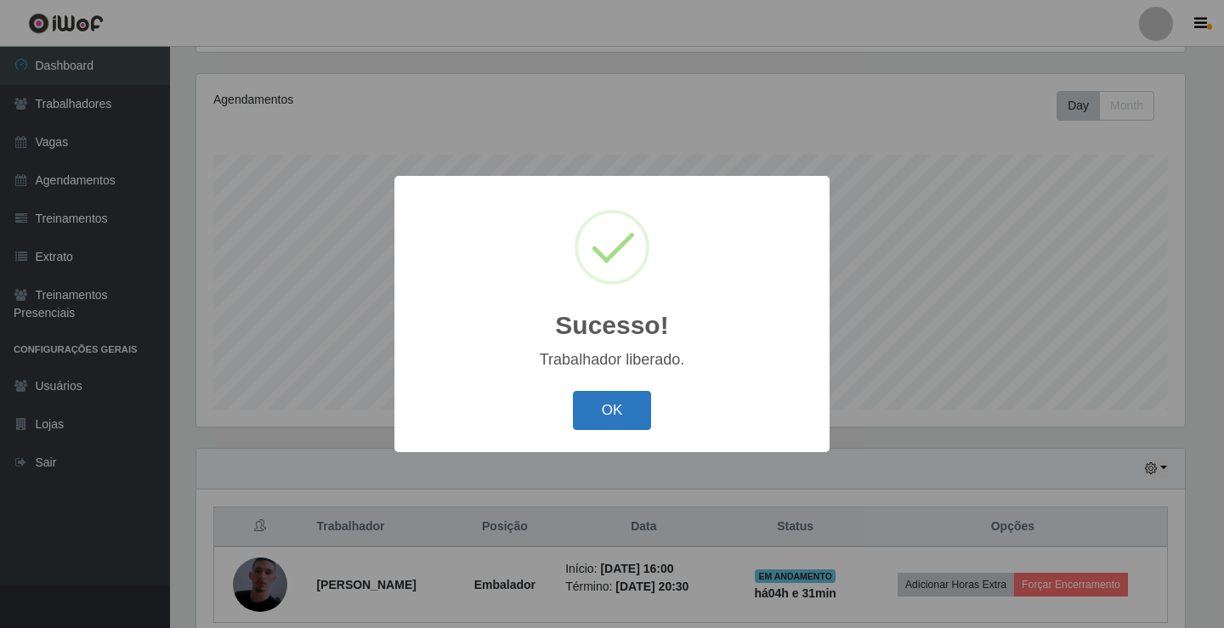
click at [609, 413] on button "OK" at bounding box center [612, 411] width 79 height 40
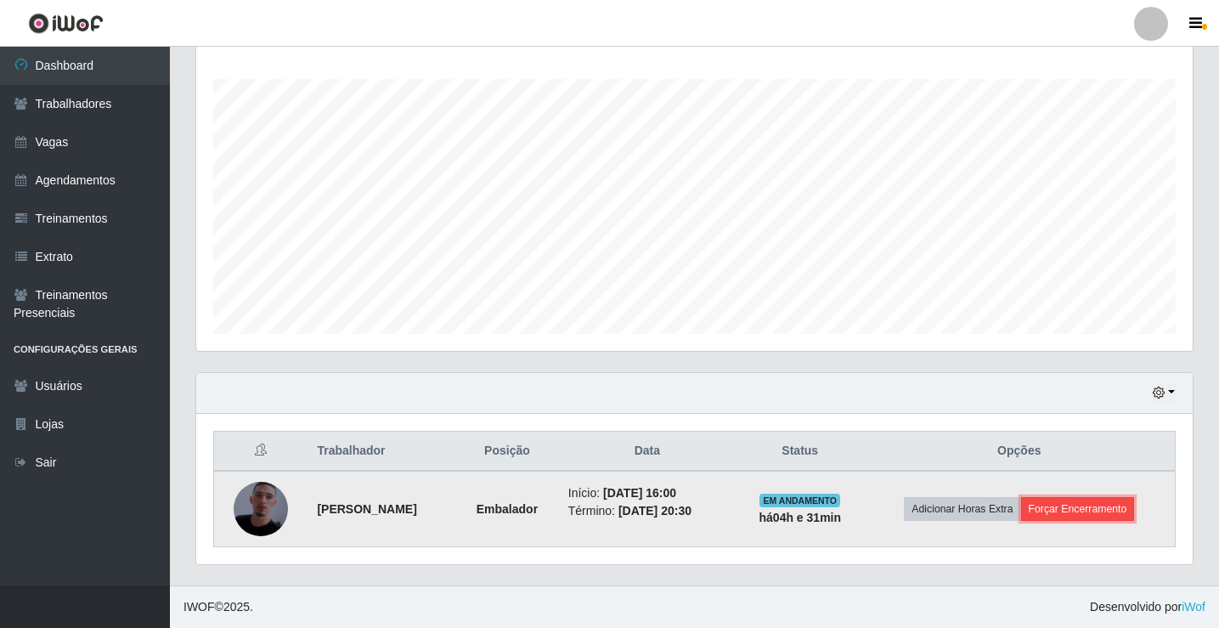
click at [1081, 504] on button "Forçar Encerramento" at bounding box center [1078, 509] width 114 height 24
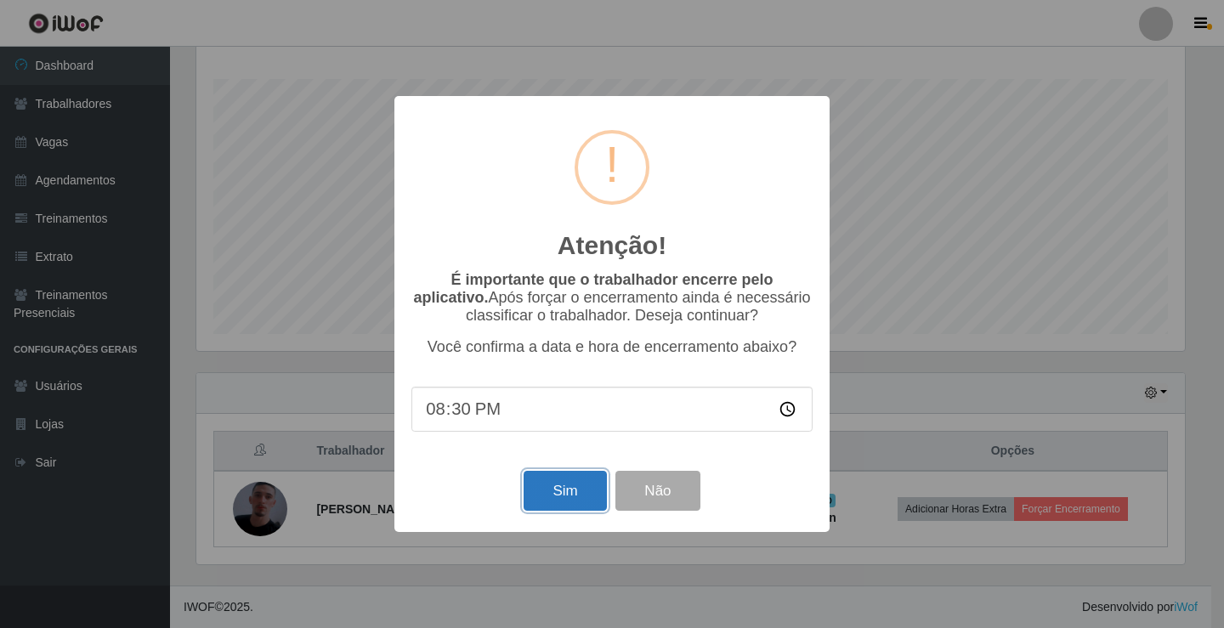
click at [551, 487] on button "Sim" at bounding box center [564, 491] width 82 height 40
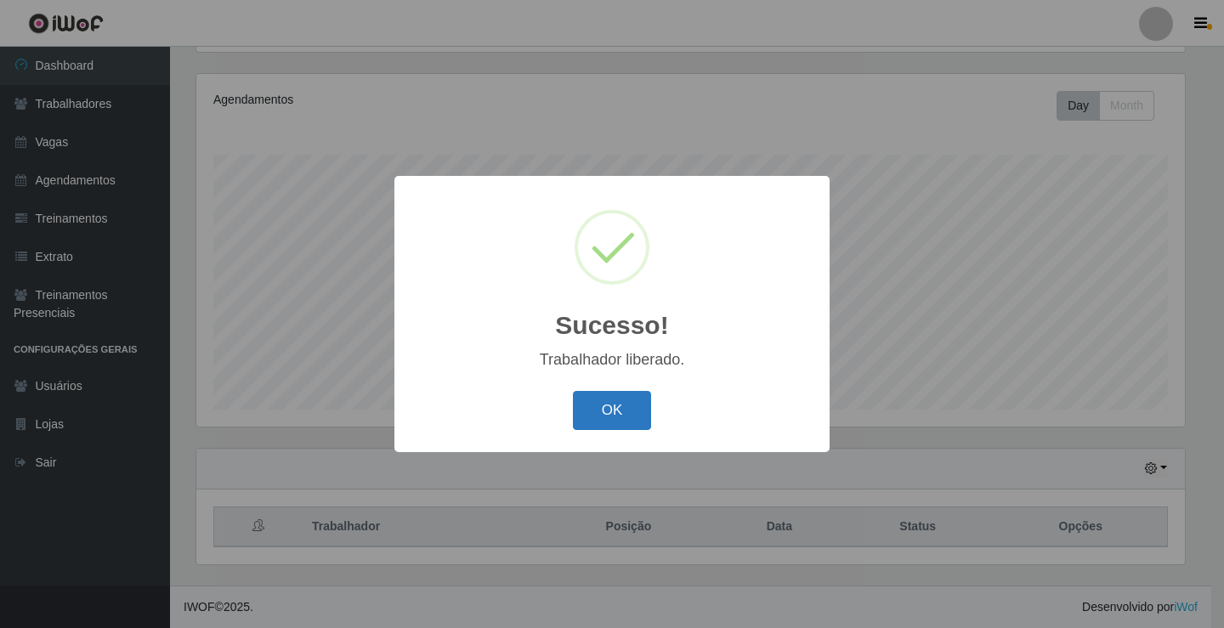
click at [614, 415] on button "OK" at bounding box center [612, 411] width 79 height 40
